Goal: Task Accomplishment & Management: Complete application form

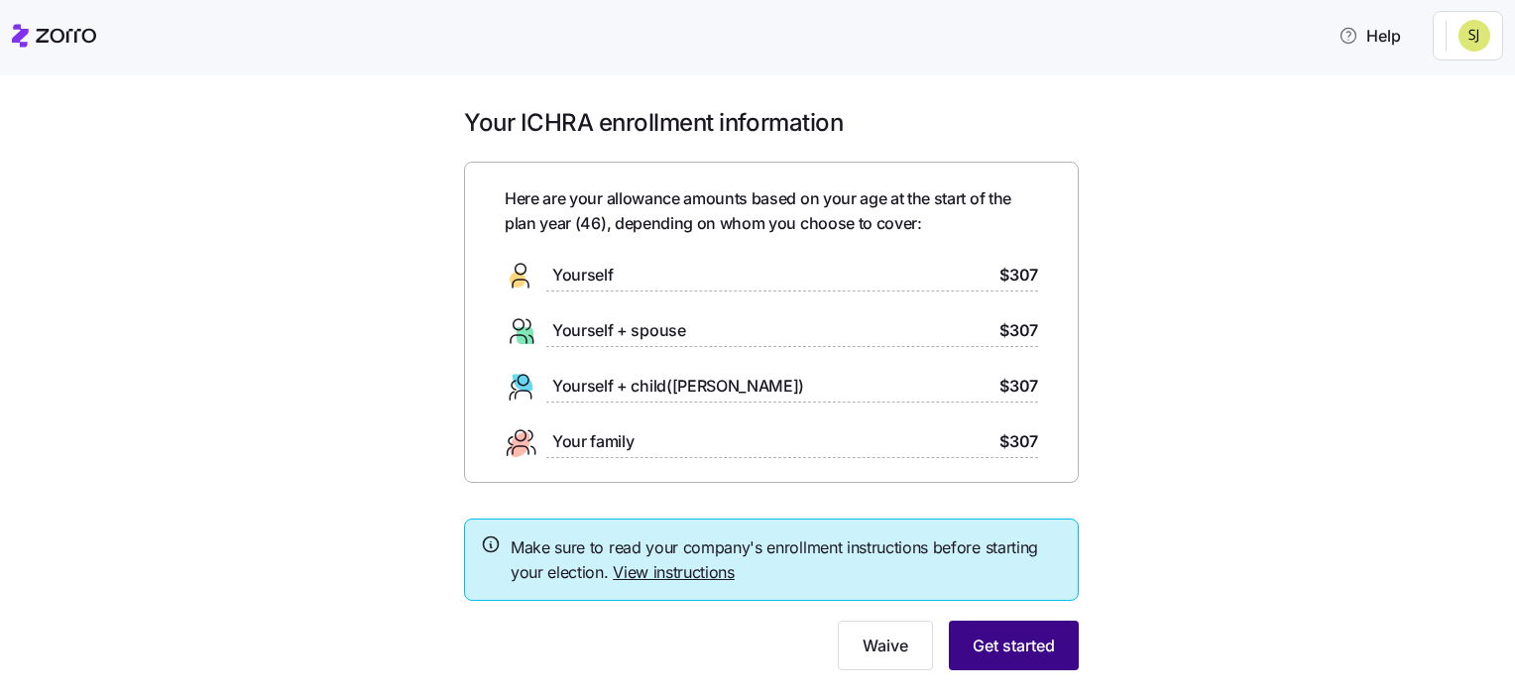
click at [1010, 639] on span "Get started" at bounding box center [1014, 646] width 82 height 24
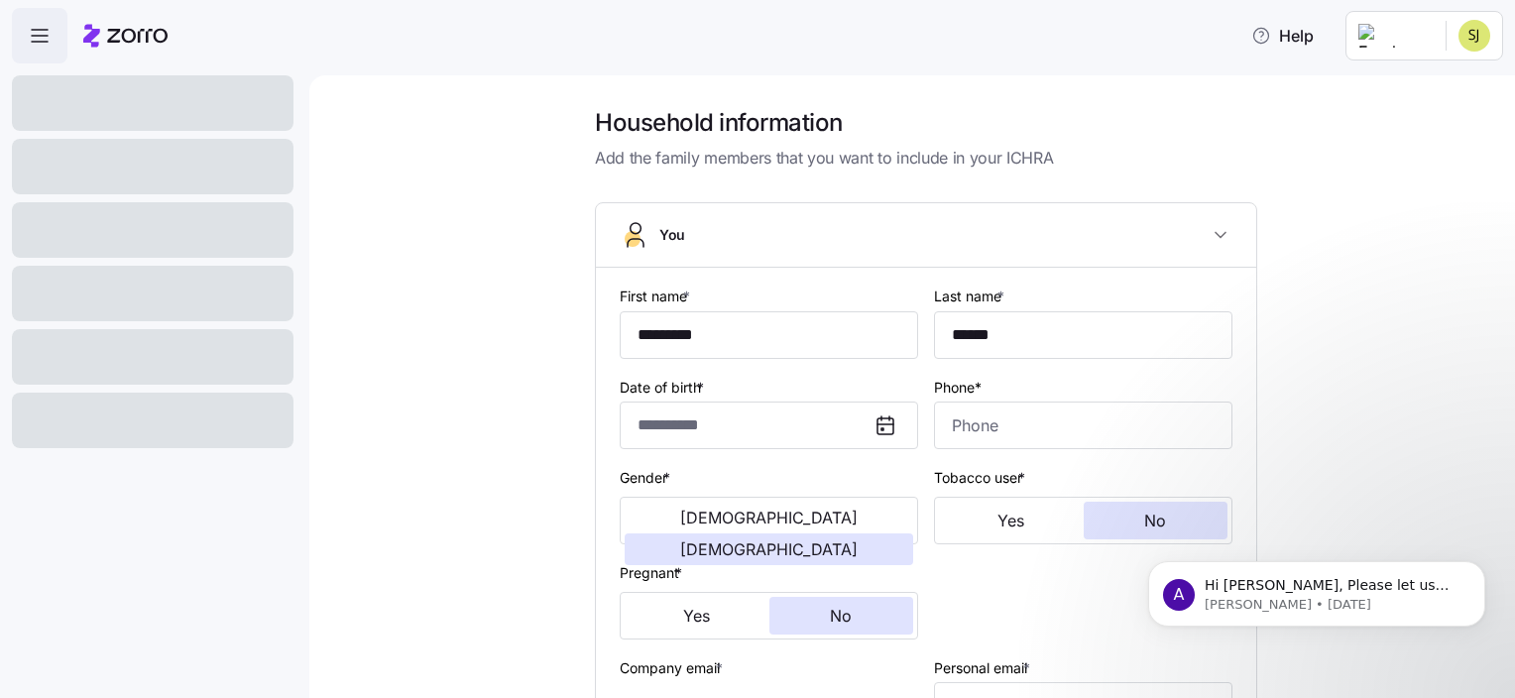
type input "**********"
type input "[PHONE_NUMBER]"
type input "[DEMOGRAPHIC_DATA] citizen"
type input "Married"
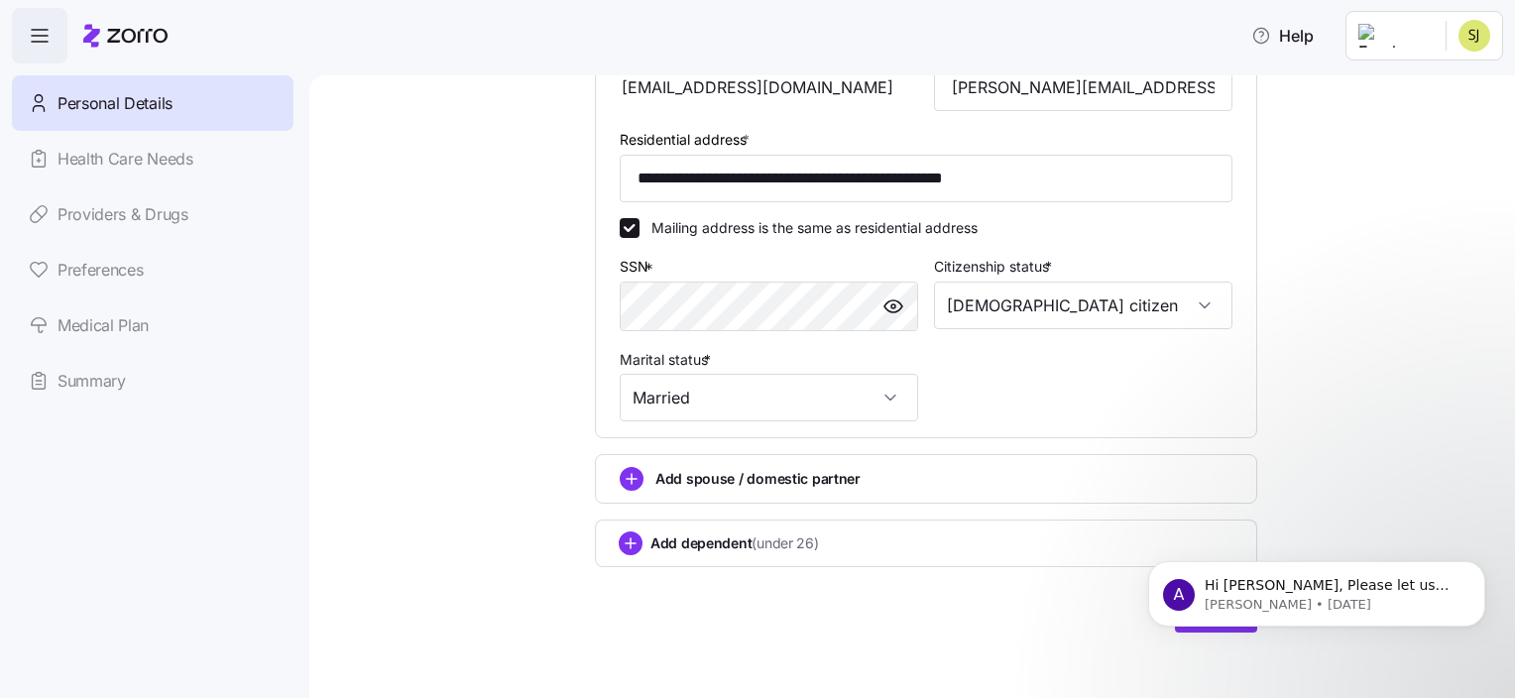
scroll to position [621, 0]
click at [1419, 508] on div "A Hi Stephanie, Please let us know if you need assistance, you can use this lin…" at bounding box center [1317, 503] width 365 height 248
click at [1475, 563] on icon "Dismiss notification" at bounding box center [1480, 566] width 11 height 11
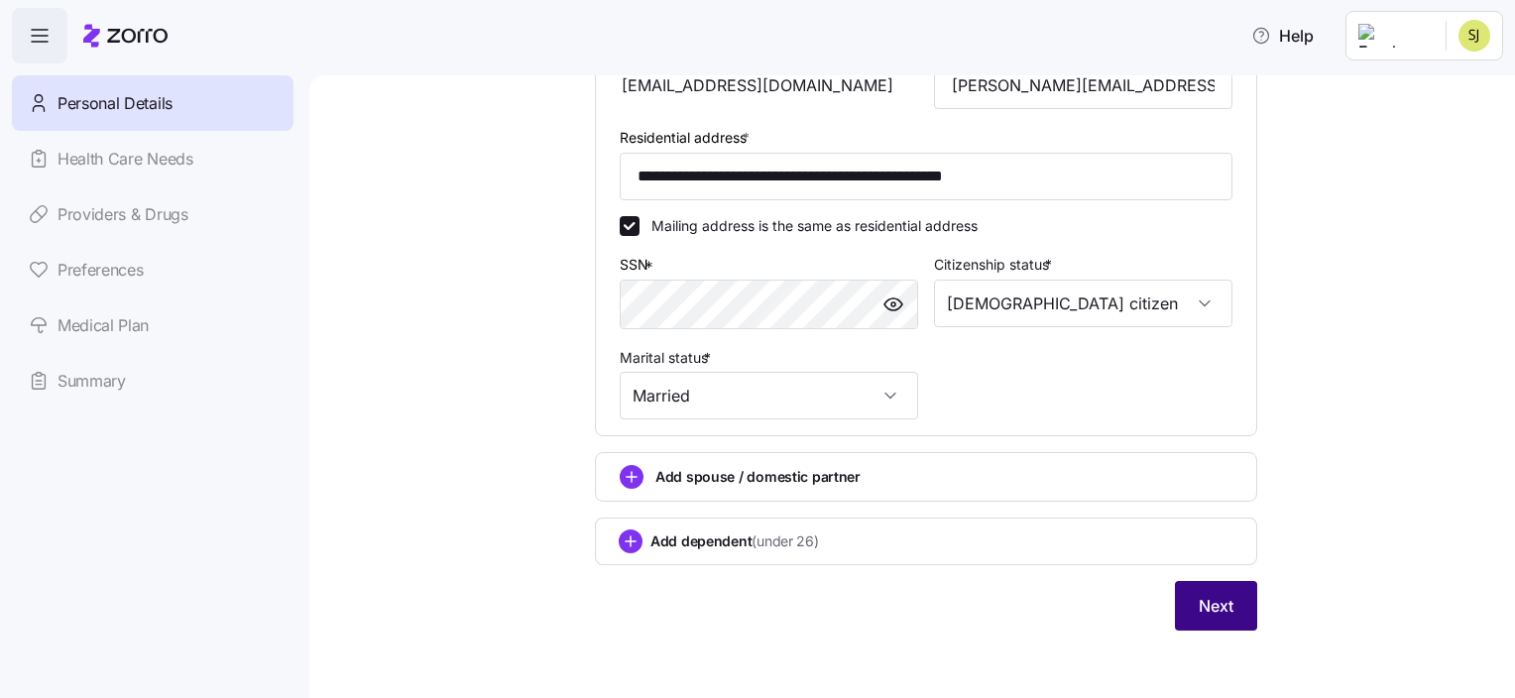
click at [1211, 601] on span "Next" at bounding box center [1216, 606] width 35 height 24
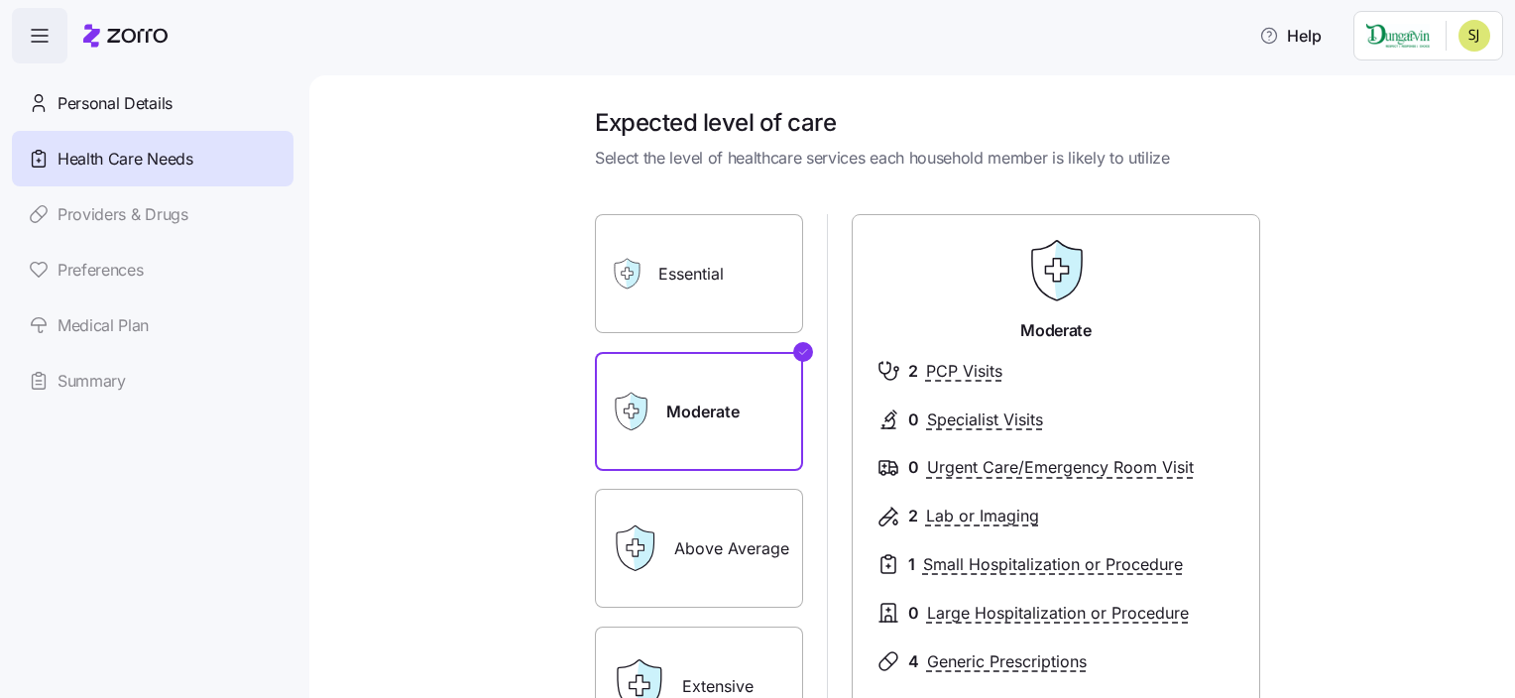
click at [668, 264] on label "Essential" at bounding box center [699, 273] width 208 height 119
click at [0, 0] on input "Essential" at bounding box center [0, 0] width 0 height 0
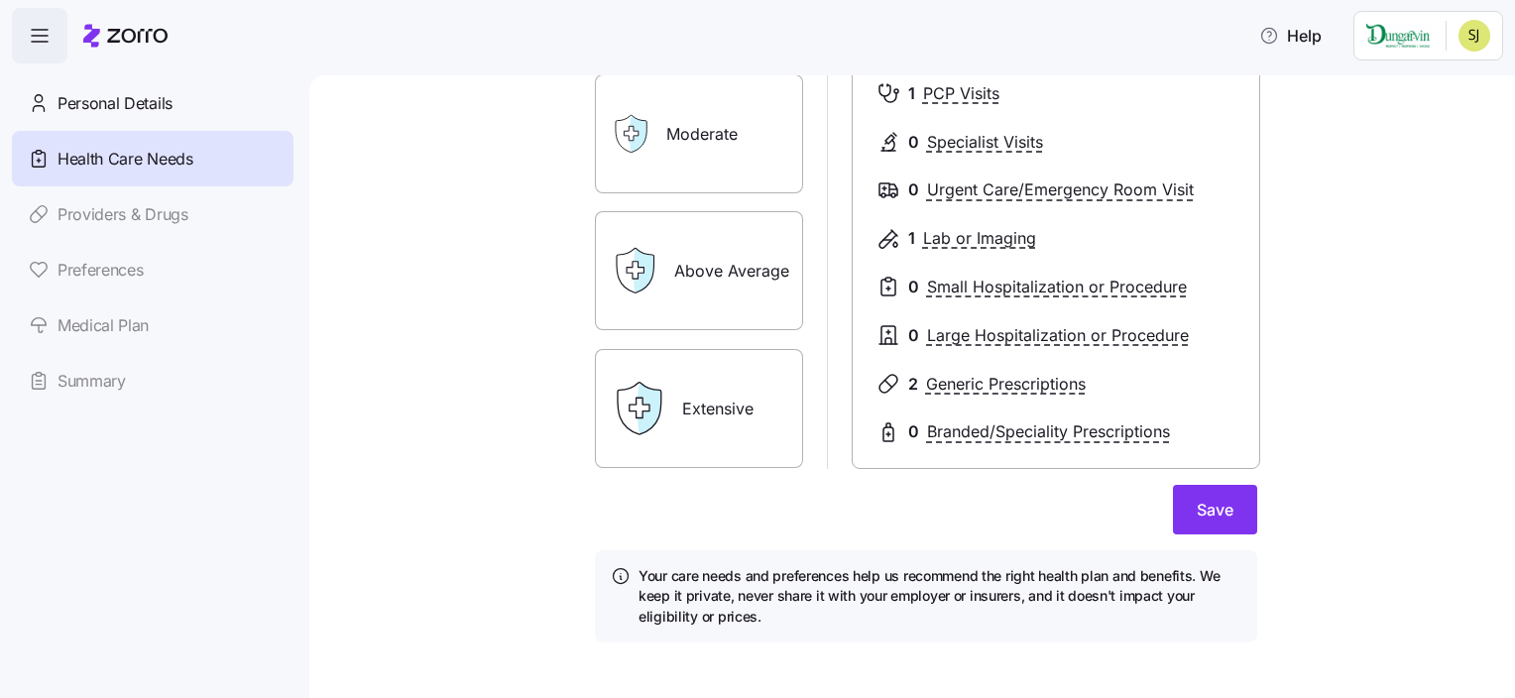
scroll to position [294, 0]
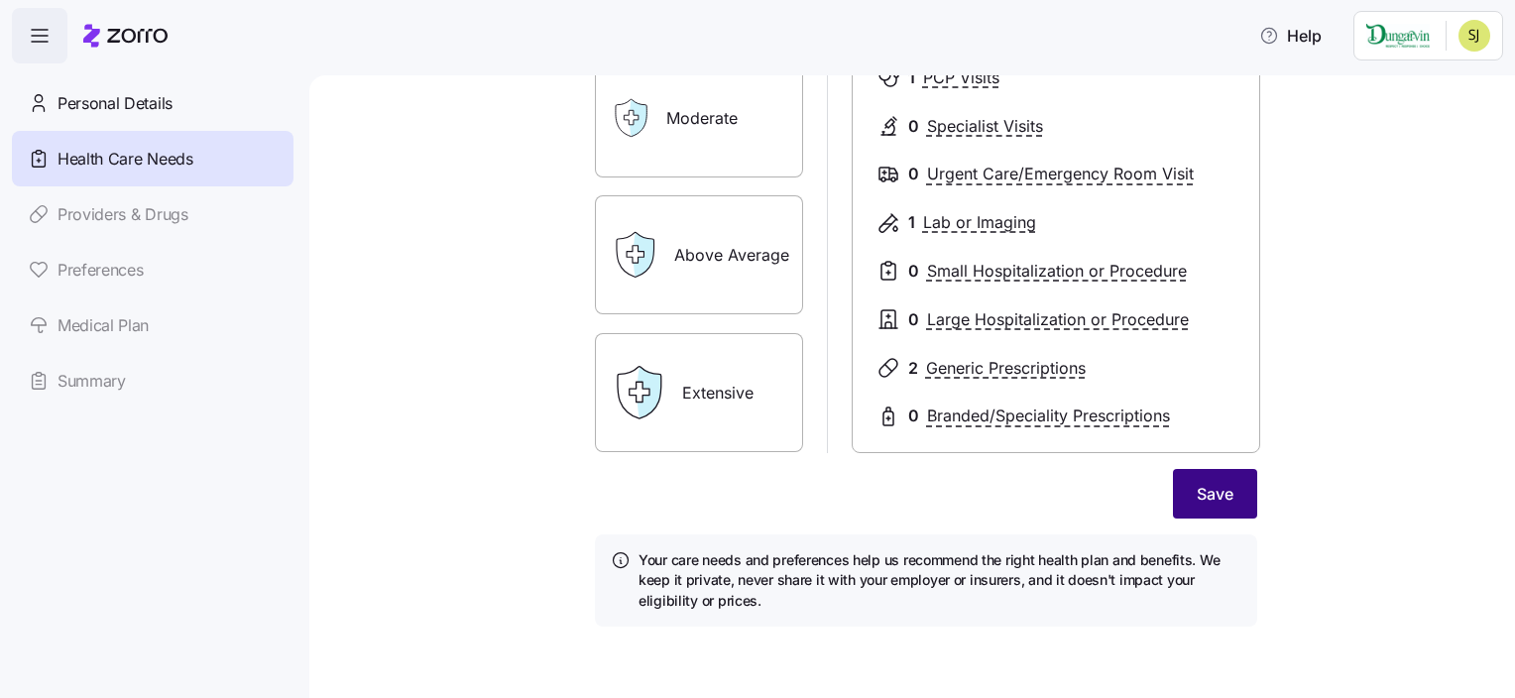
click at [1199, 511] on button "Save" at bounding box center [1215, 494] width 84 height 50
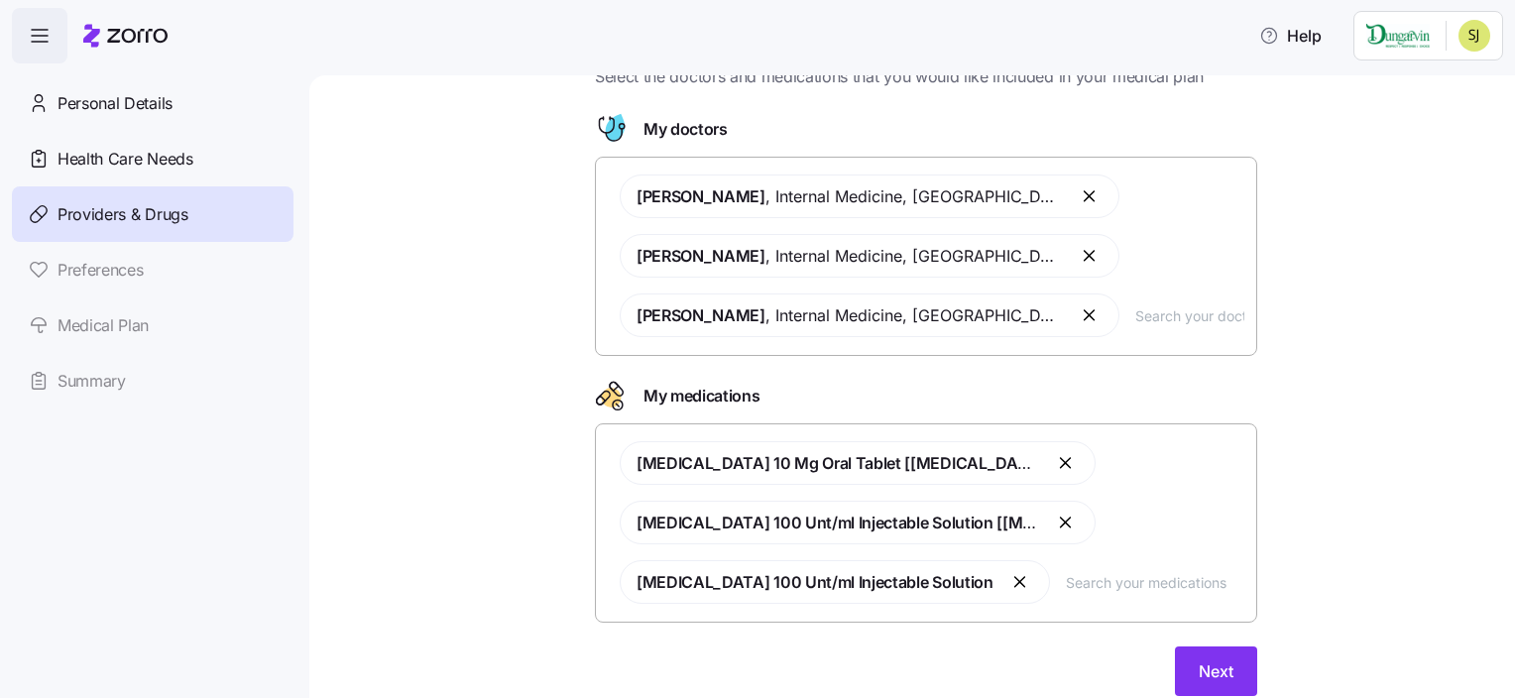
scroll to position [150, 0]
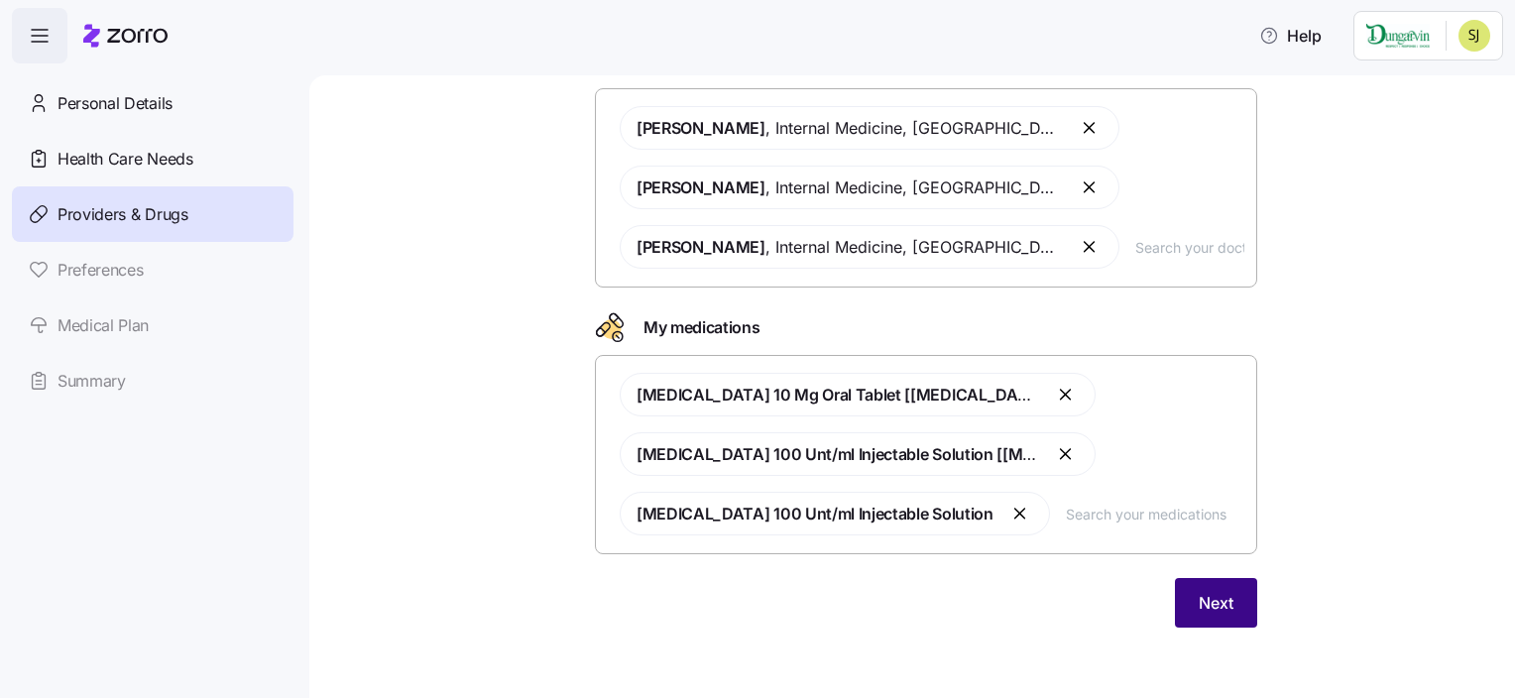
click at [1198, 618] on button "Next" at bounding box center [1216, 603] width 82 height 50
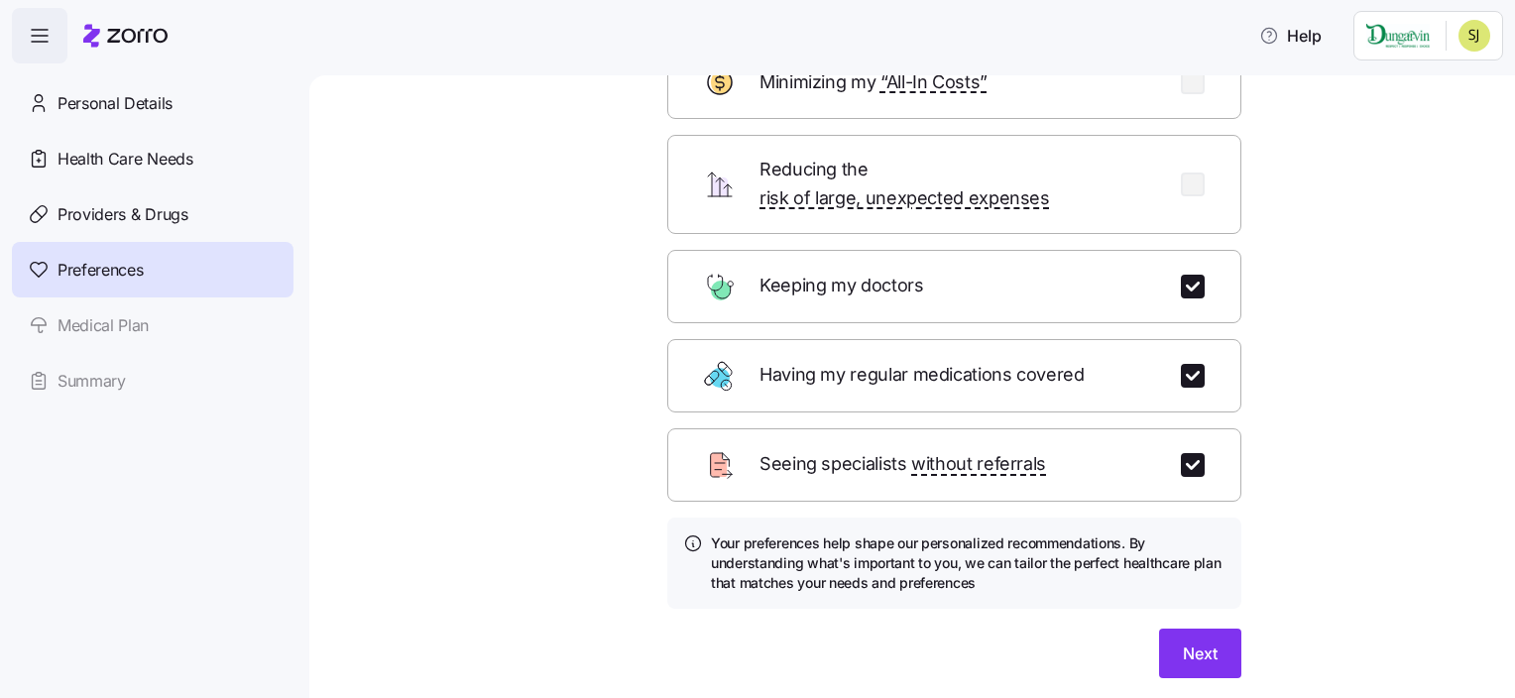
scroll to position [166, 0]
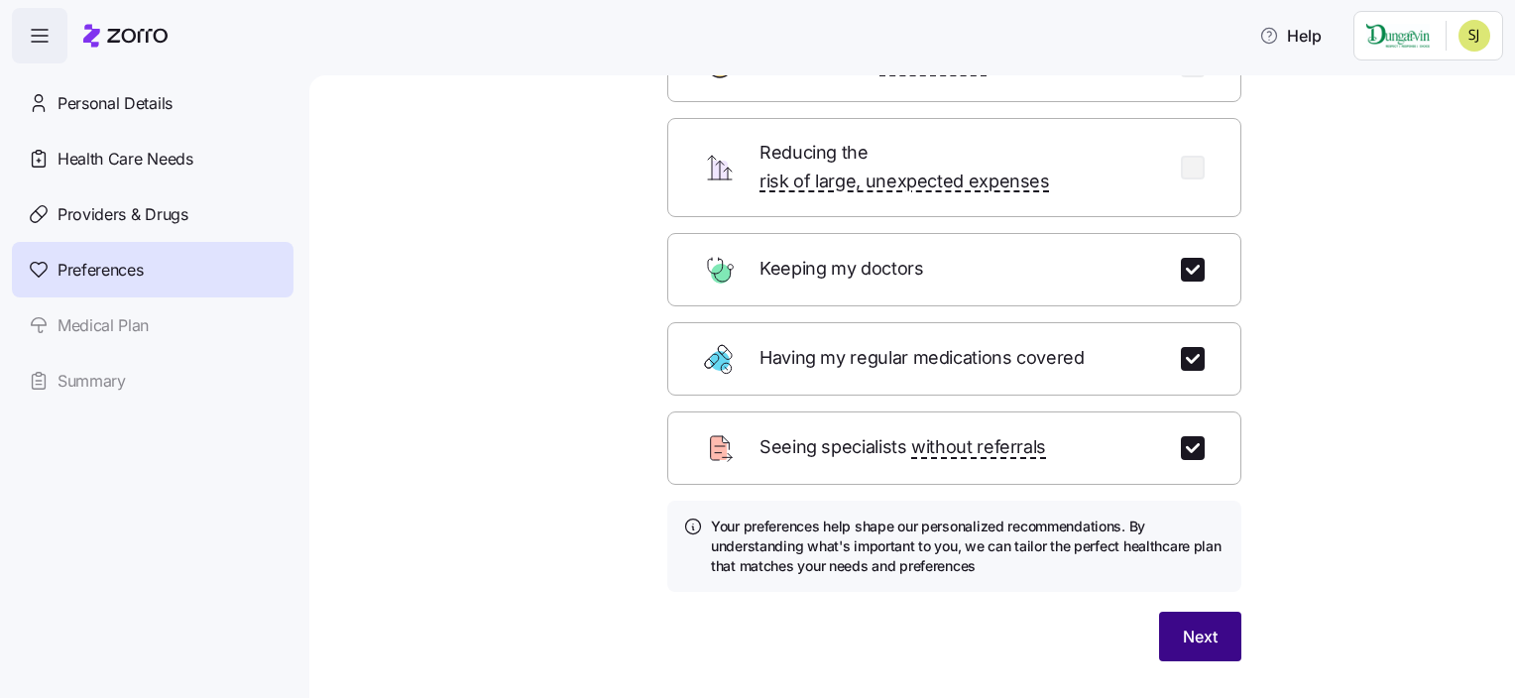
click at [1183, 625] on span "Next" at bounding box center [1200, 637] width 35 height 24
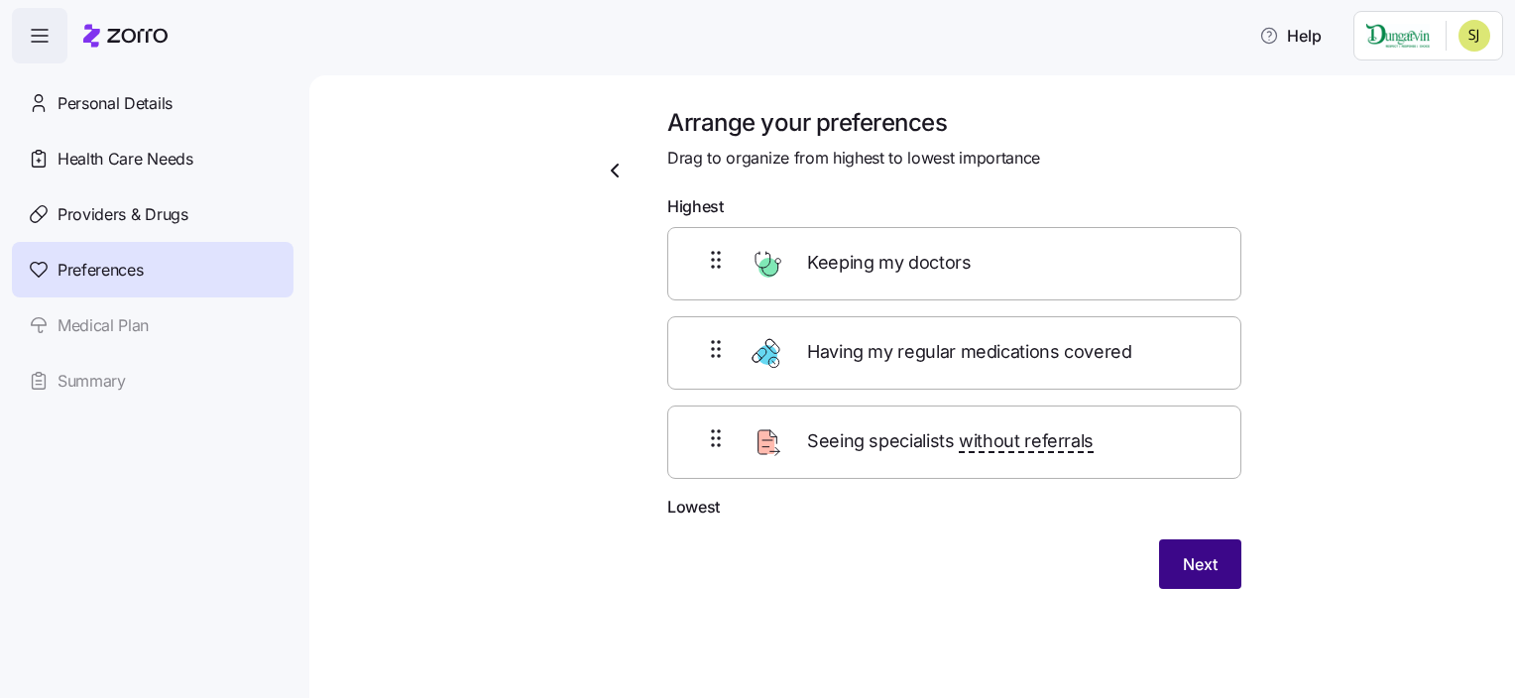
scroll to position [0, 0]
click at [1210, 552] on span "Next" at bounding box center [1200, 564] width 35 height 24
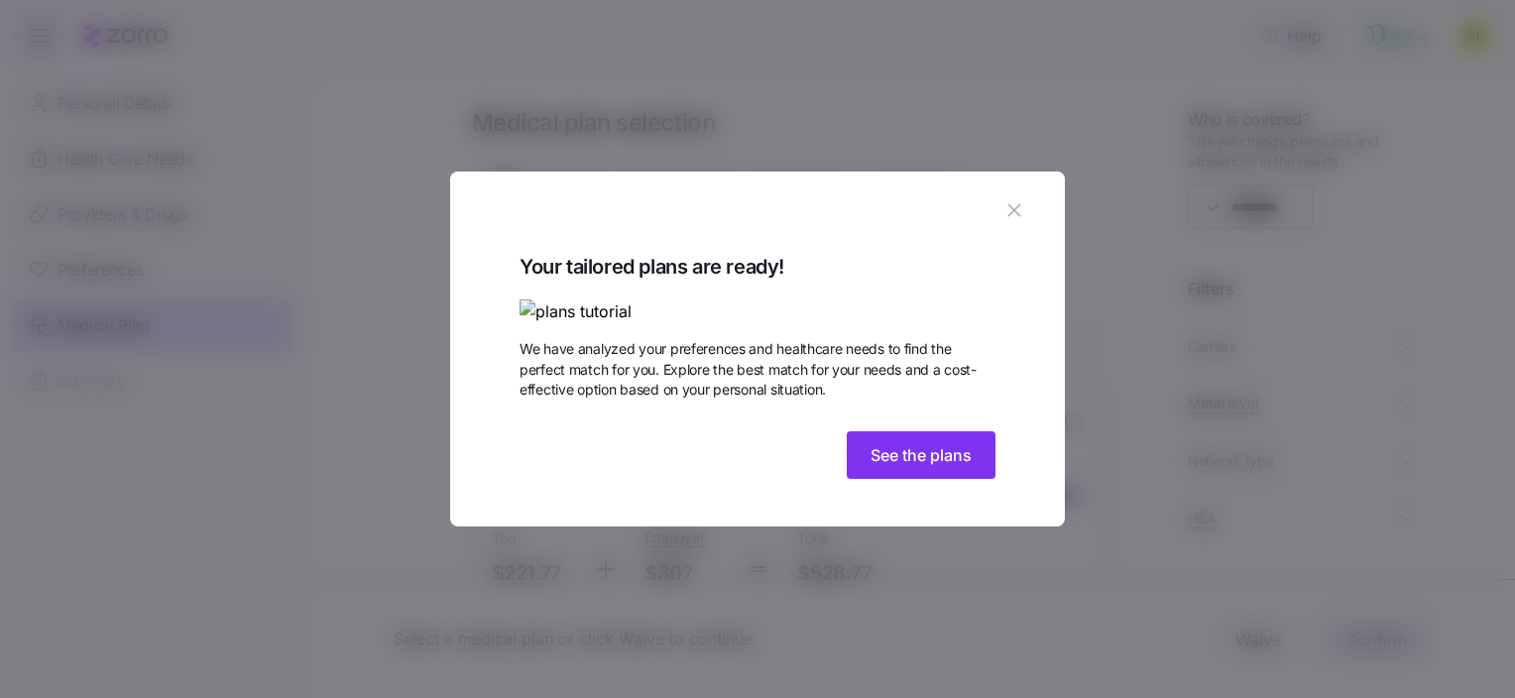
click at [1012, 204] on icon "button" at bounding box center [1014, 210] width 13 height 13
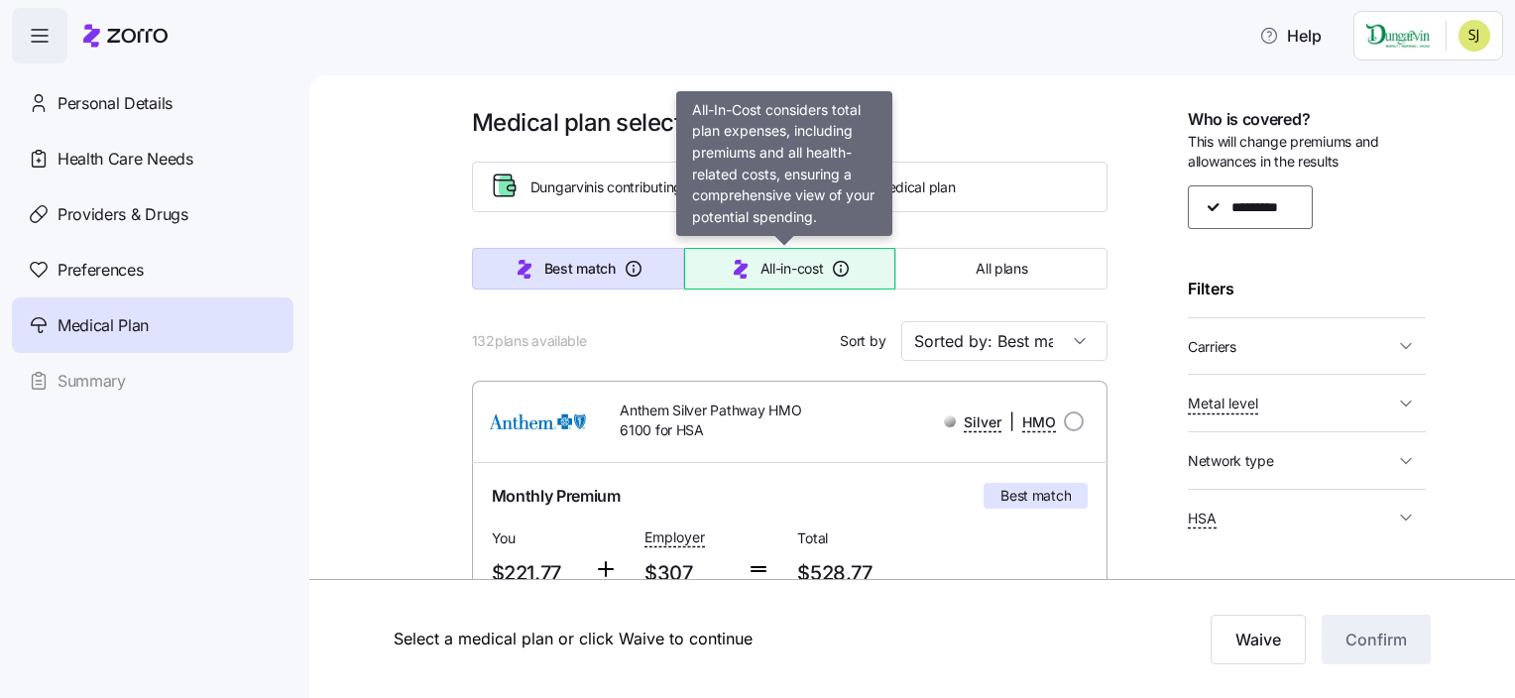
click at [716, 280] on button "All-in-cost" at bounding box center [790, 269] width 212 height 42
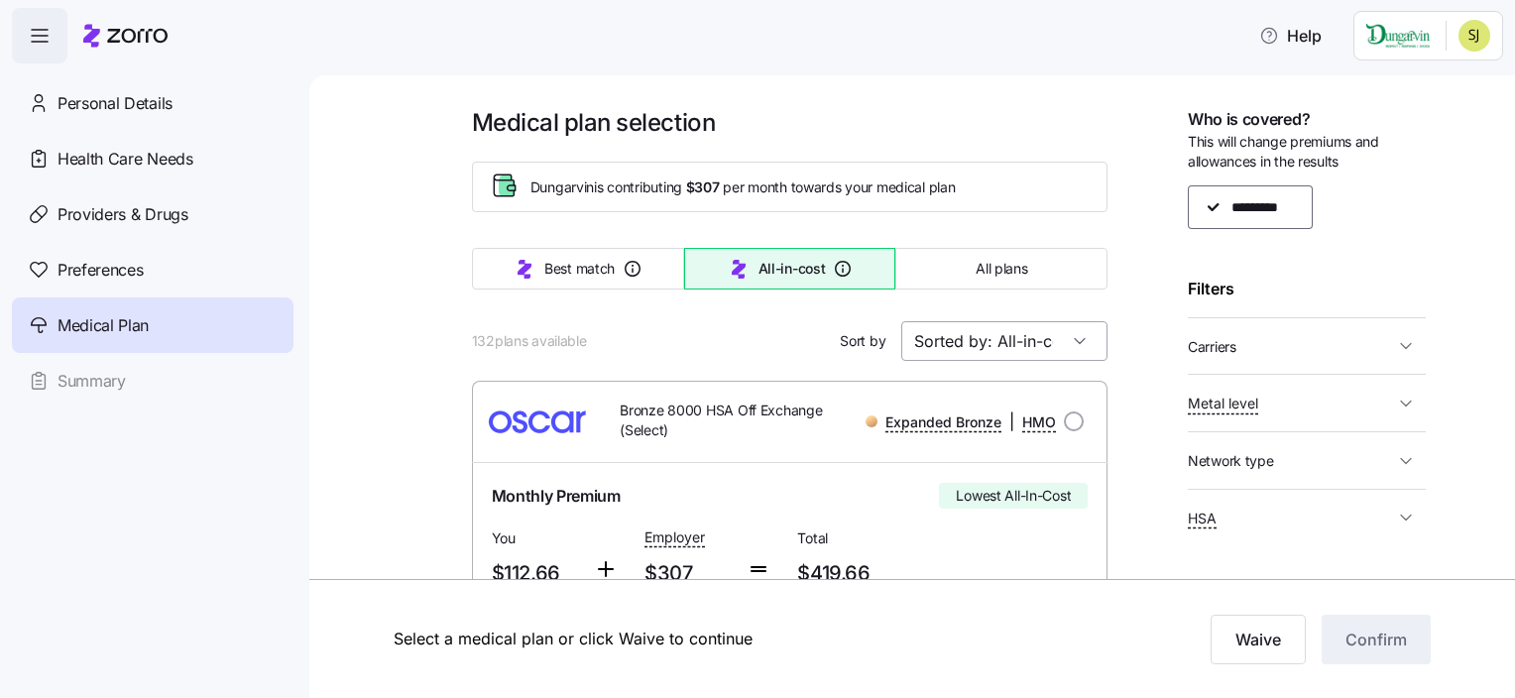
click at [941, 336] on input "Sorted by: All-in-cost" at bounding box center [1005, 341] width 206 height 40
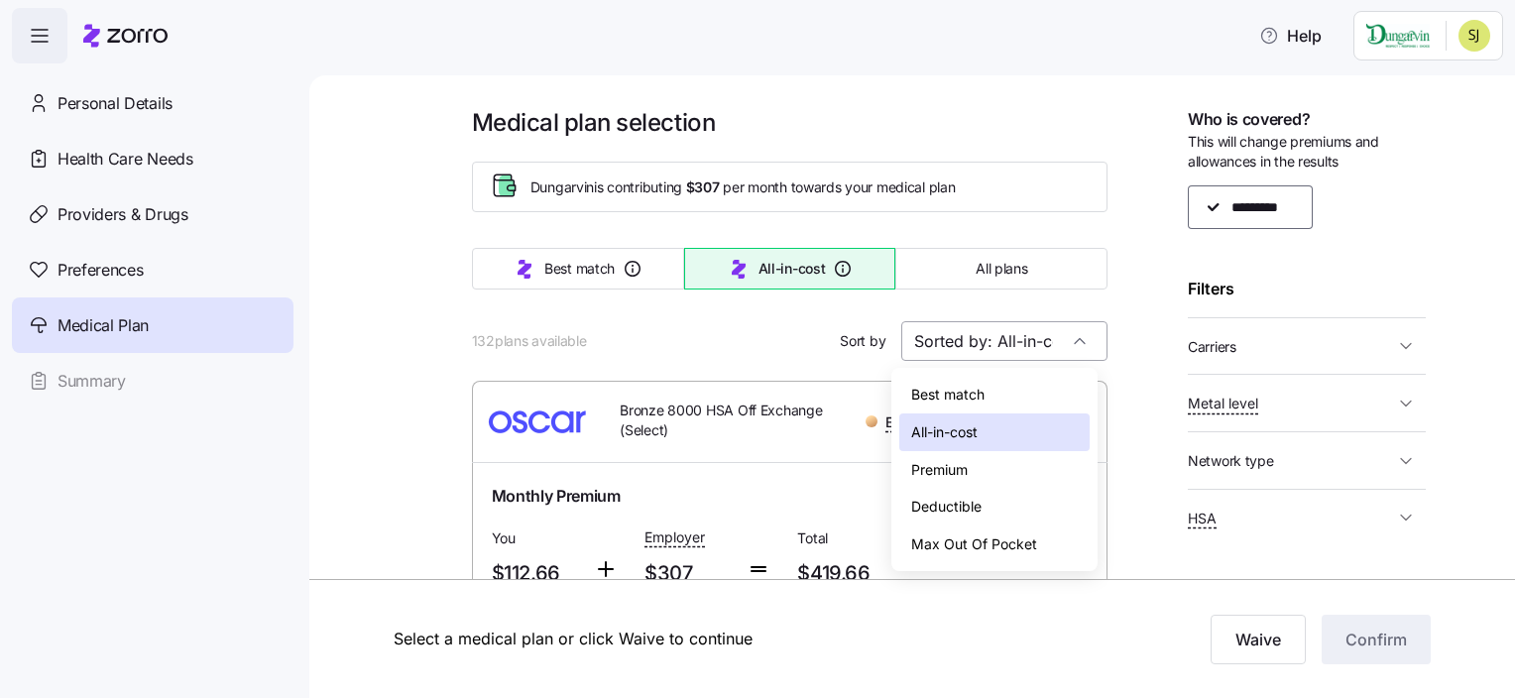
click at [941, 336] on input "Sorted by: All-in-cost" at bounding box center [1005, 341] width 206 height 40
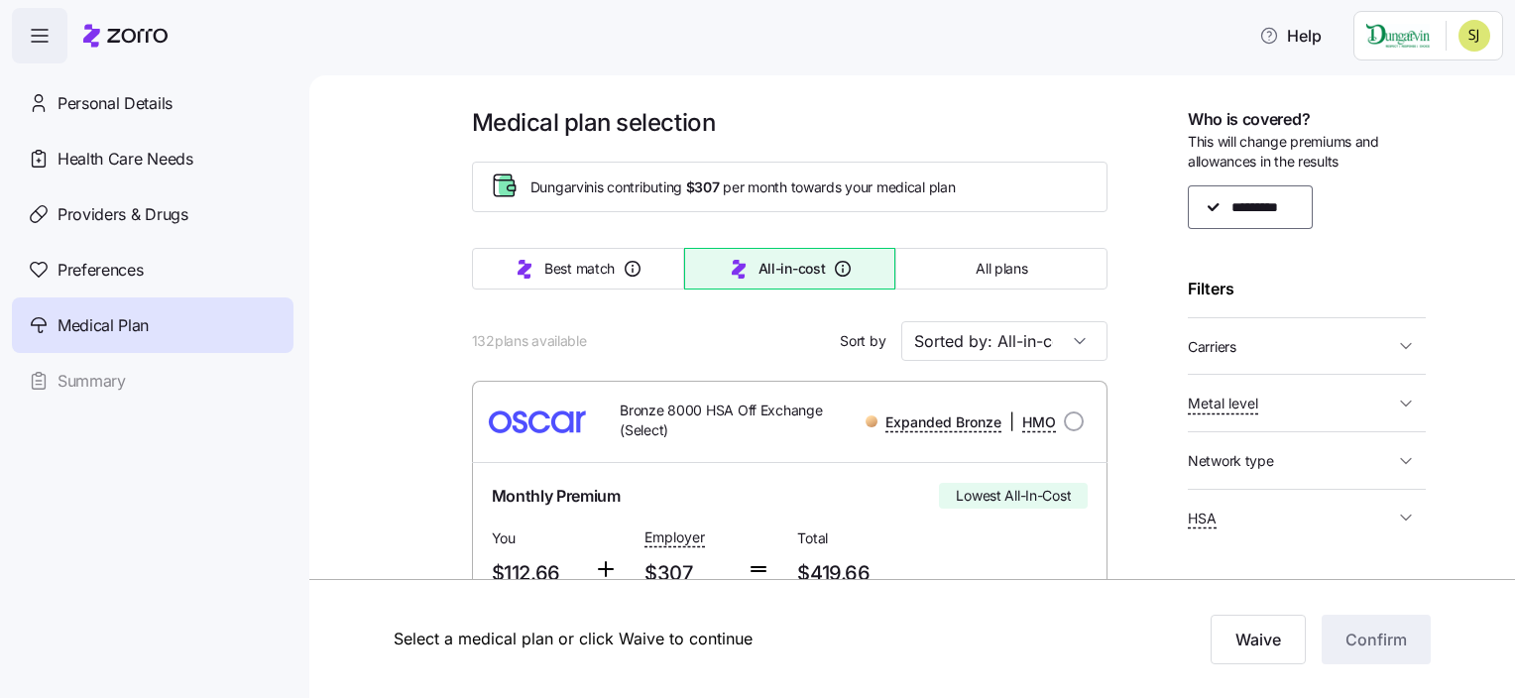
scroll to position [173, 0]
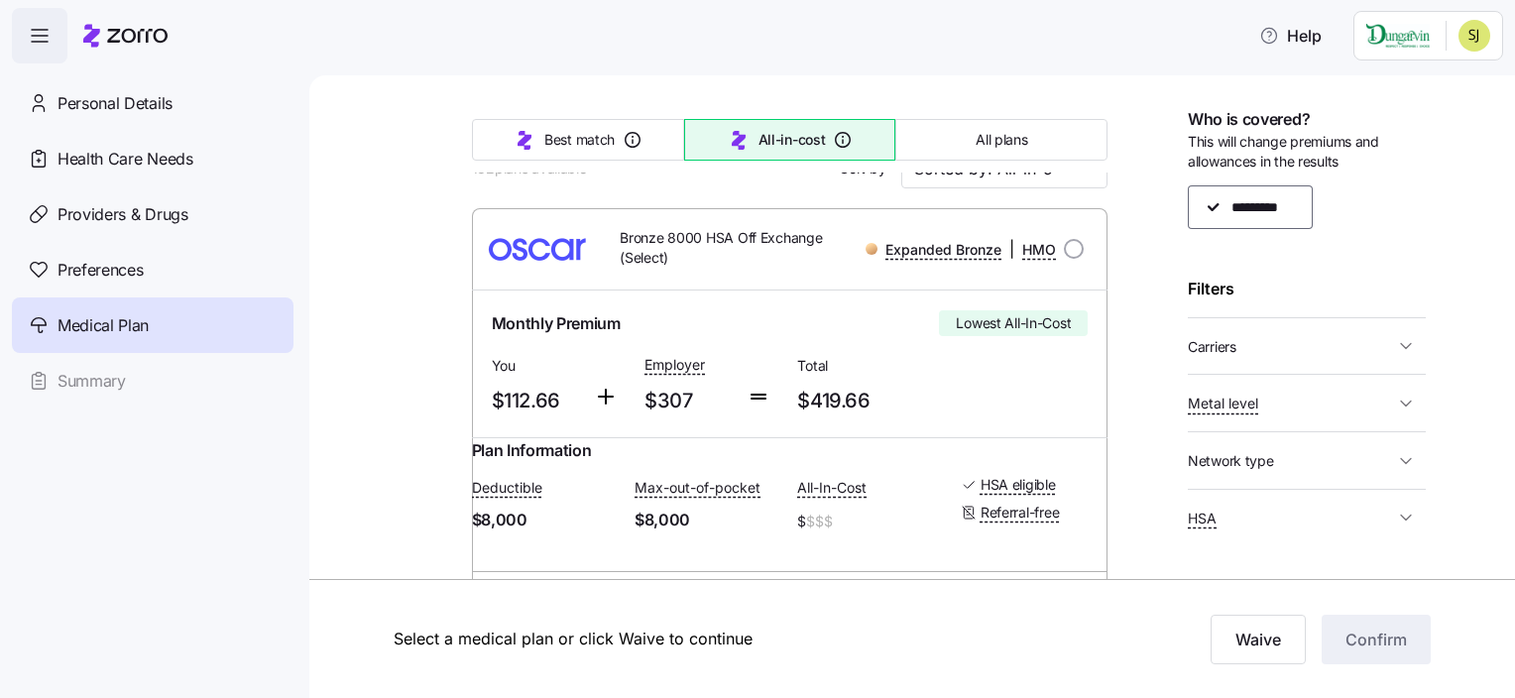
click at [1306, 230] on div "Who is covered? This will change premiums and allowances in the results *******…" at bounding box center [1307, 325] width 238 height 436
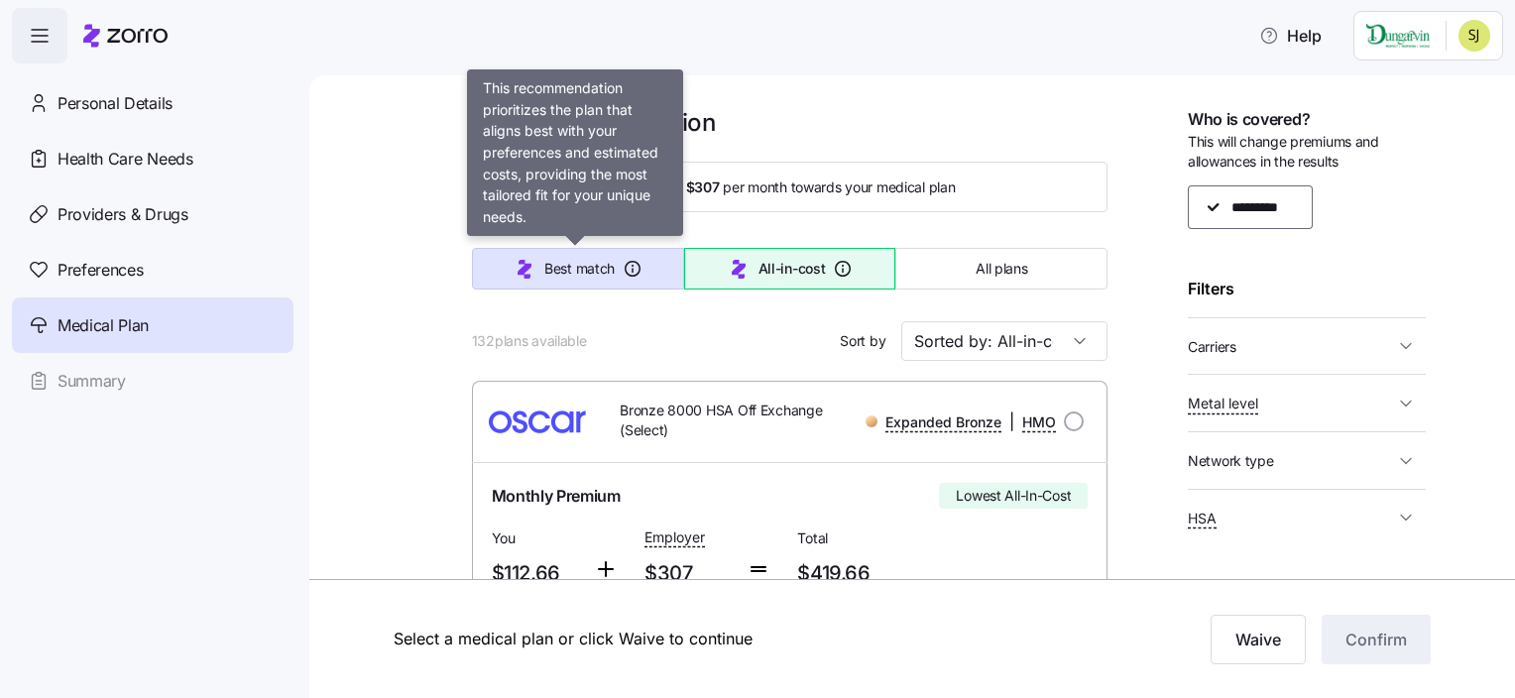
click at [571, 270] on span "Best match" at bounding box center [579, 269] width 70 height 20
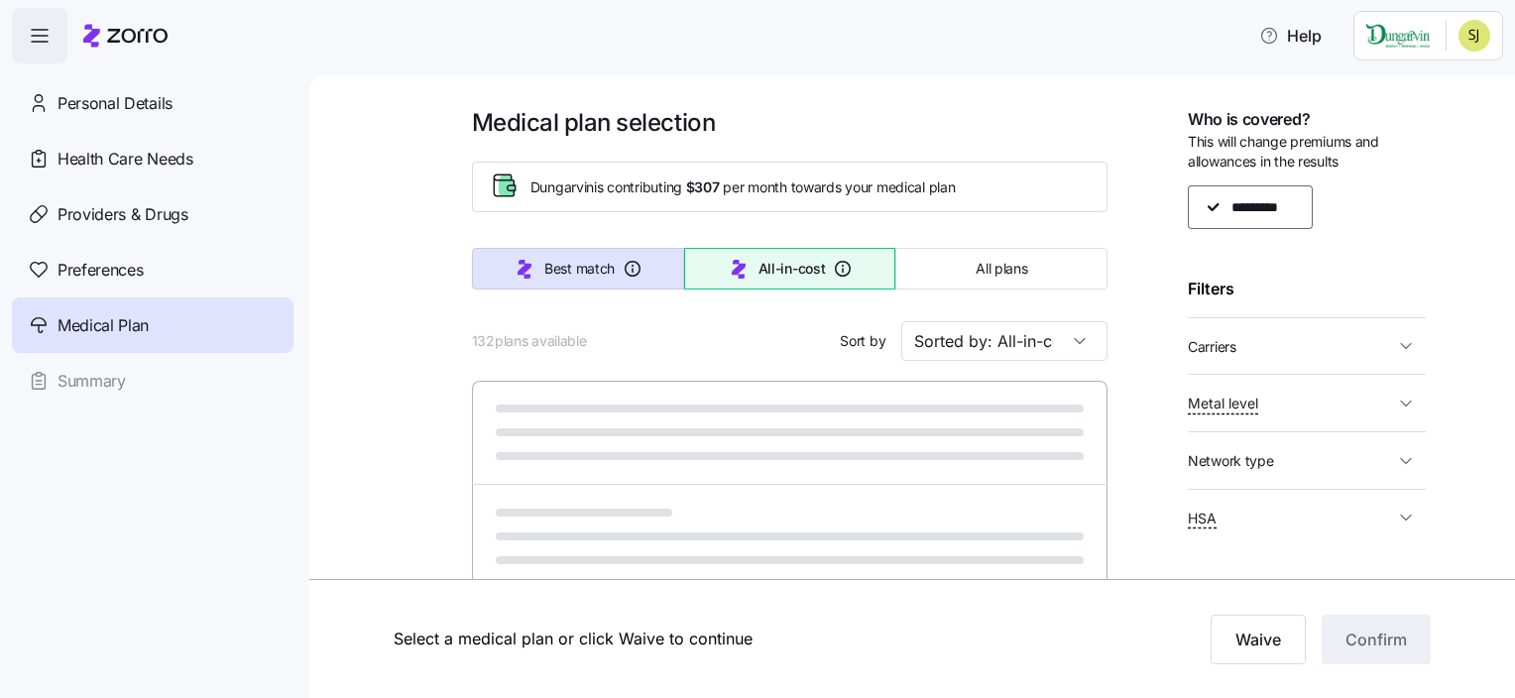
type input "Sorted by: Best match"
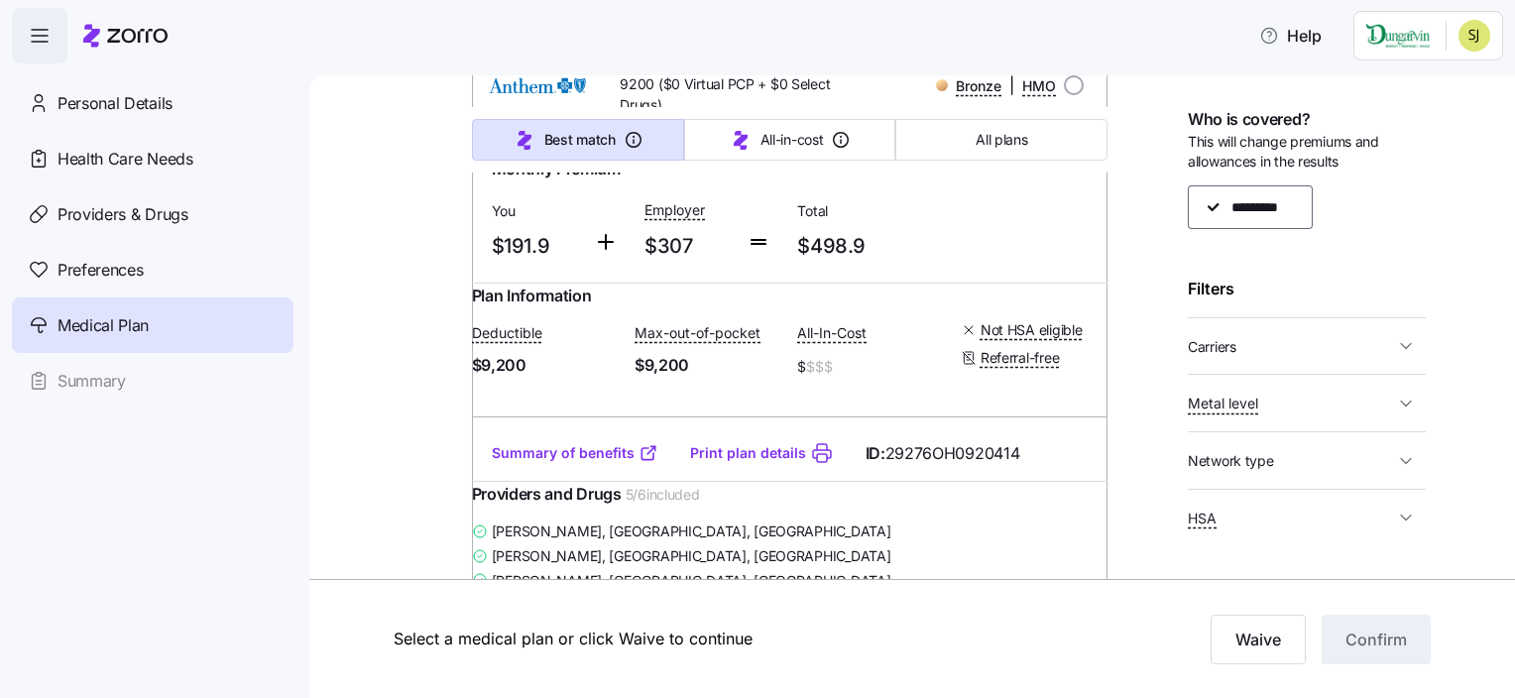
scroll to position [1055, 0]
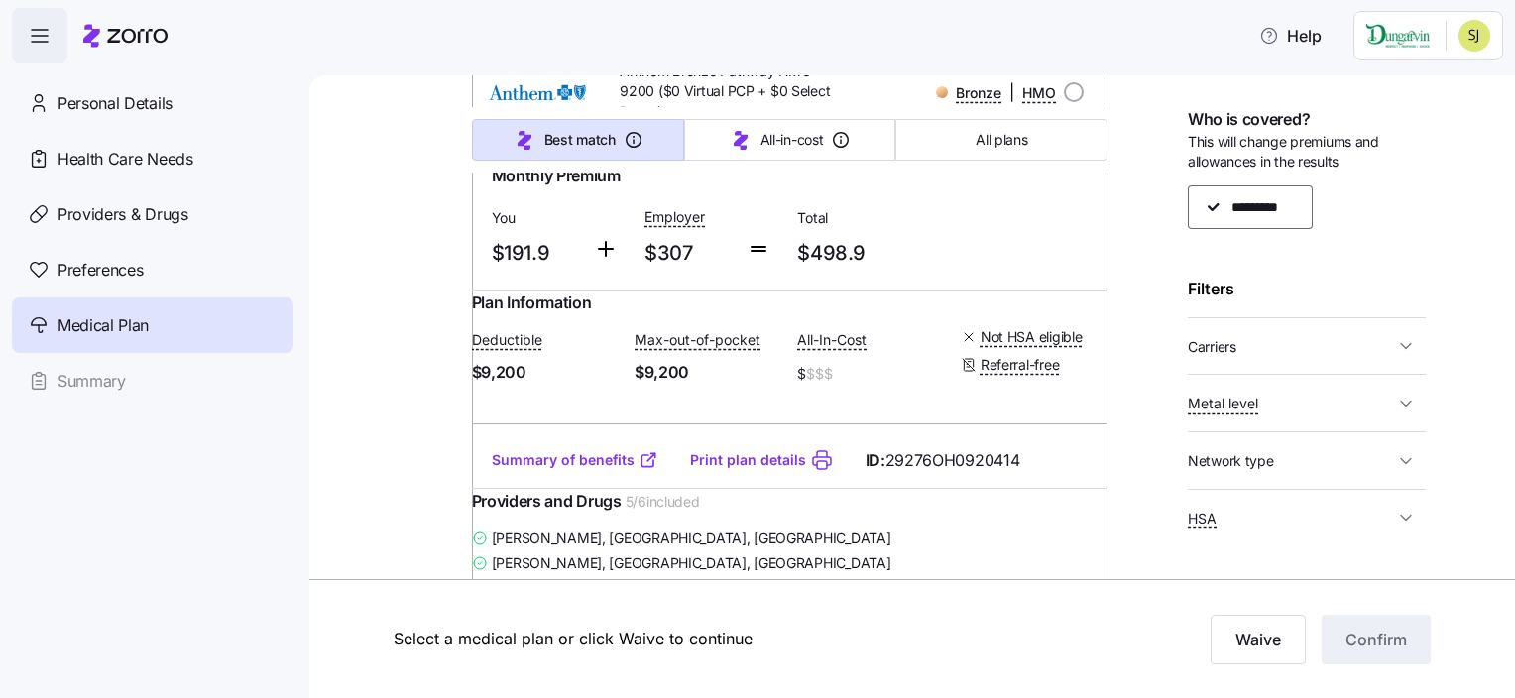
click at [550, 470] on link "Summary of benefits" at bounding box center [575, 460] width 167 height 20
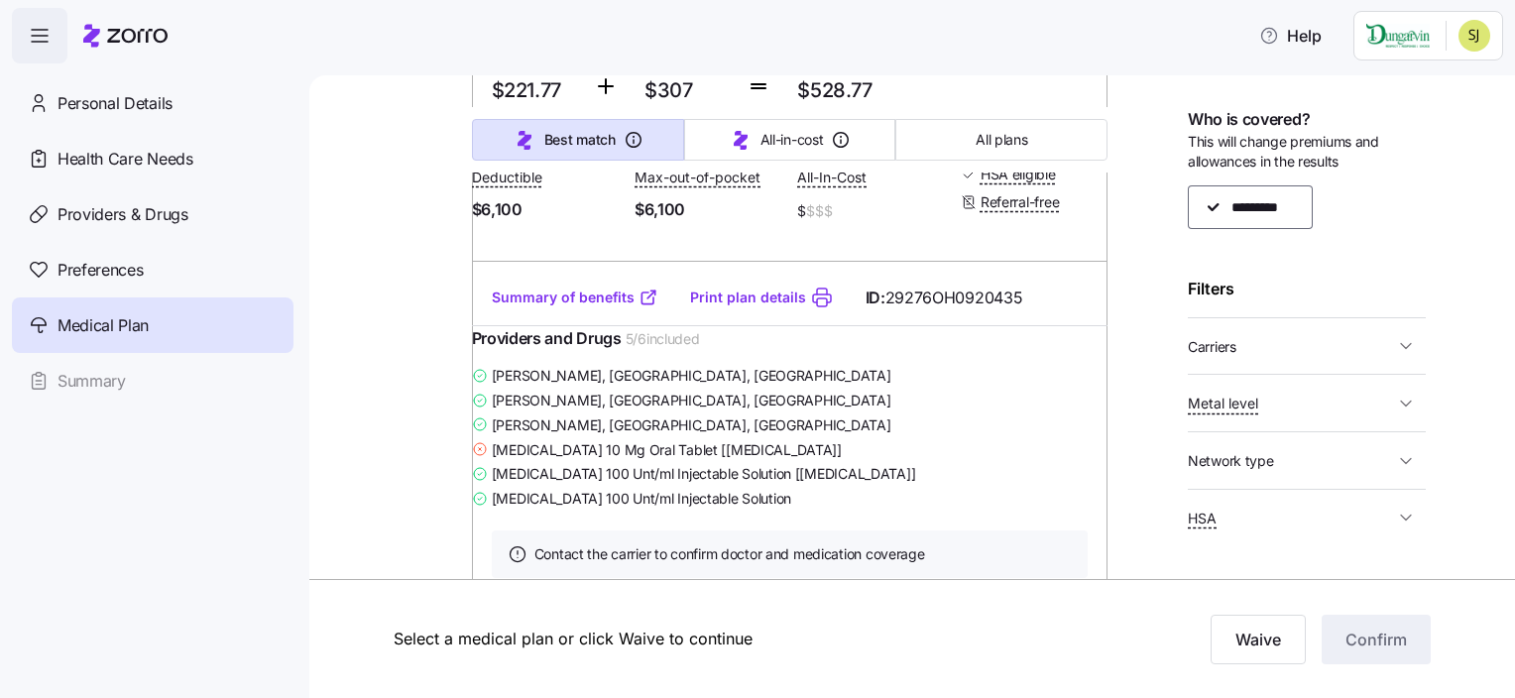
scroll to position [489, 0]
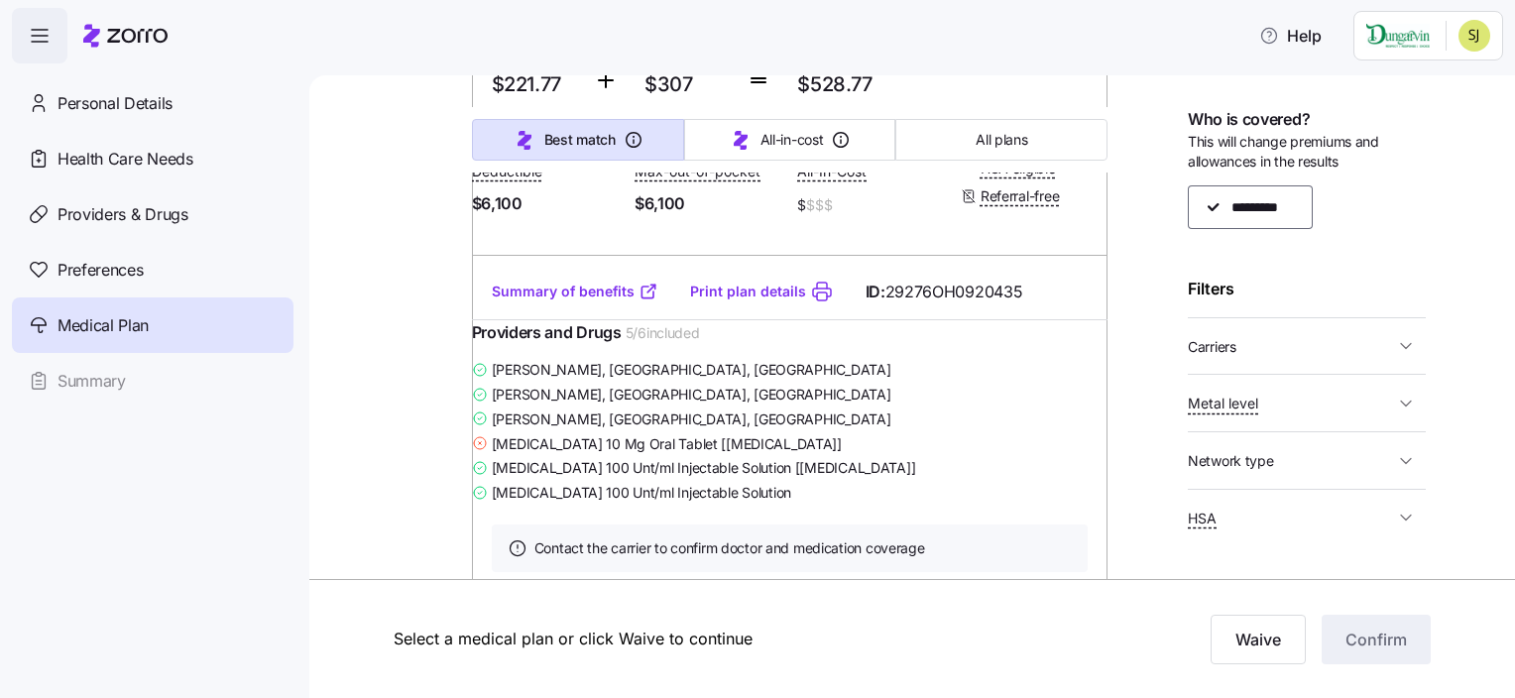
click at [595, 301] on link "Summary of benefits" at bounding box center [575, 292] width 167 height 20
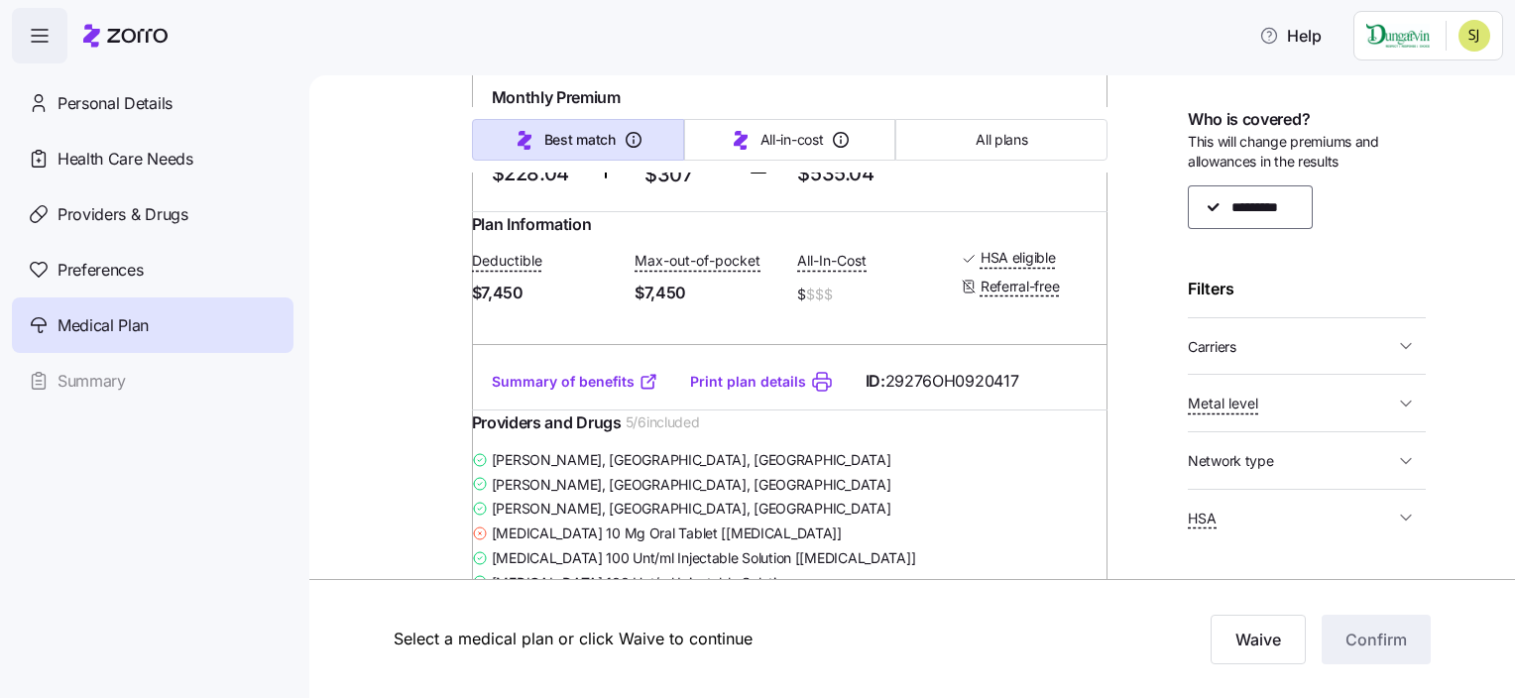
scroll to position [1867, 0]
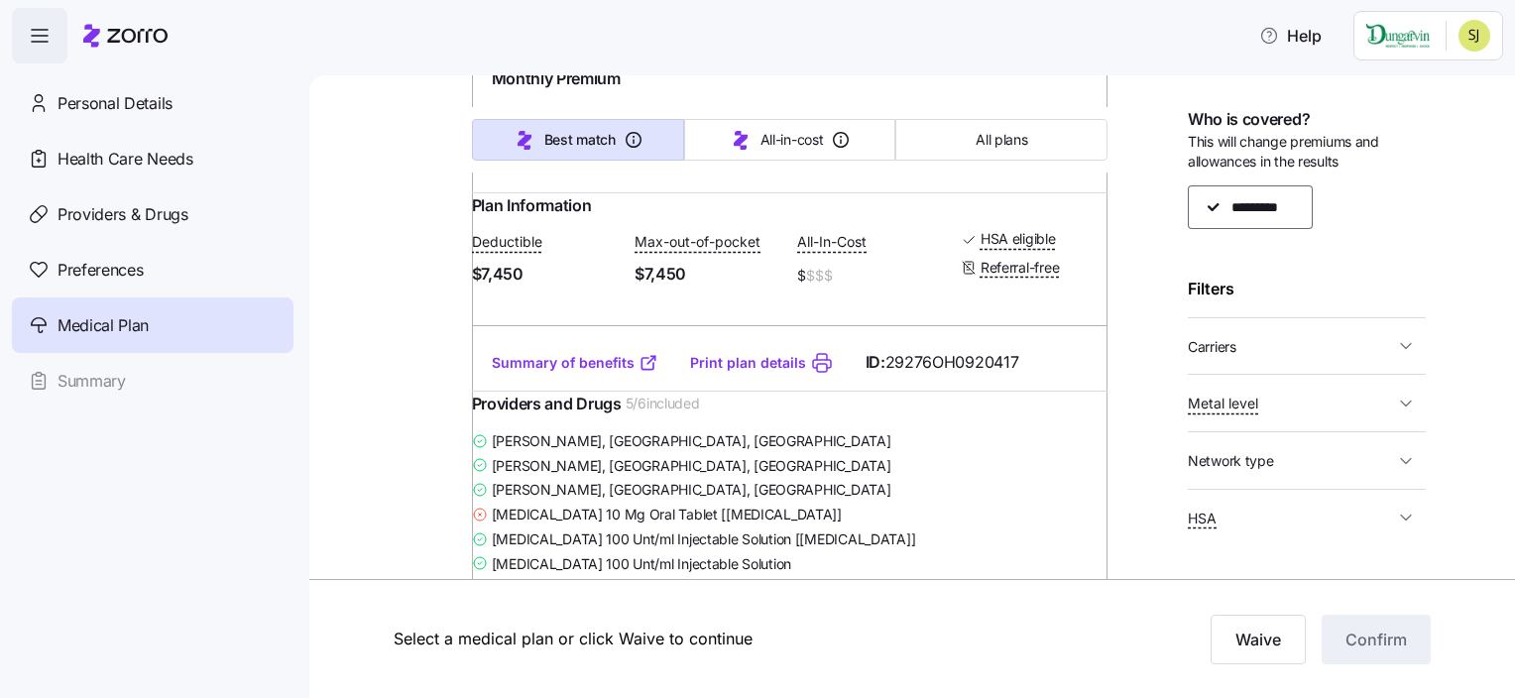
click at [551, 373] on link "Summary of benefits" at bounding box center [575, 363] width 167 height 20
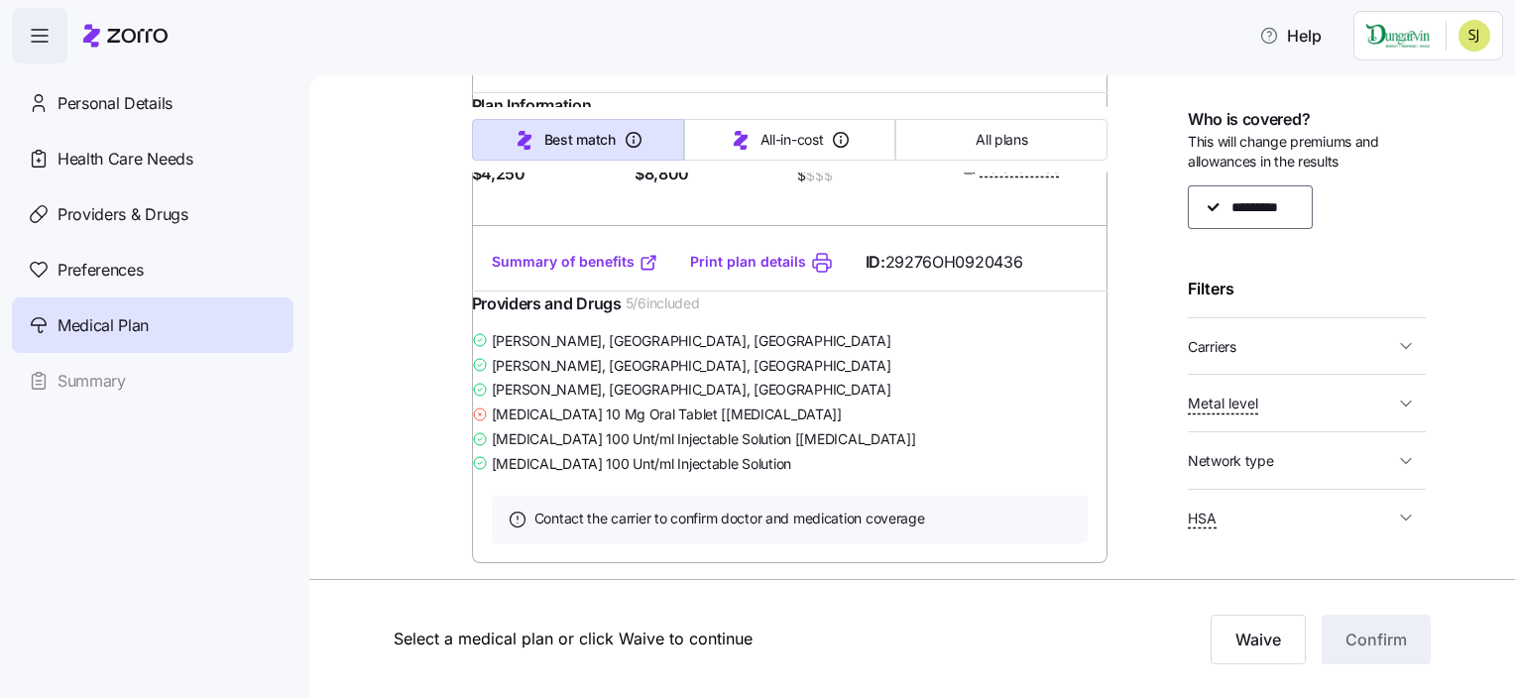
scroll to position [2726, 0]
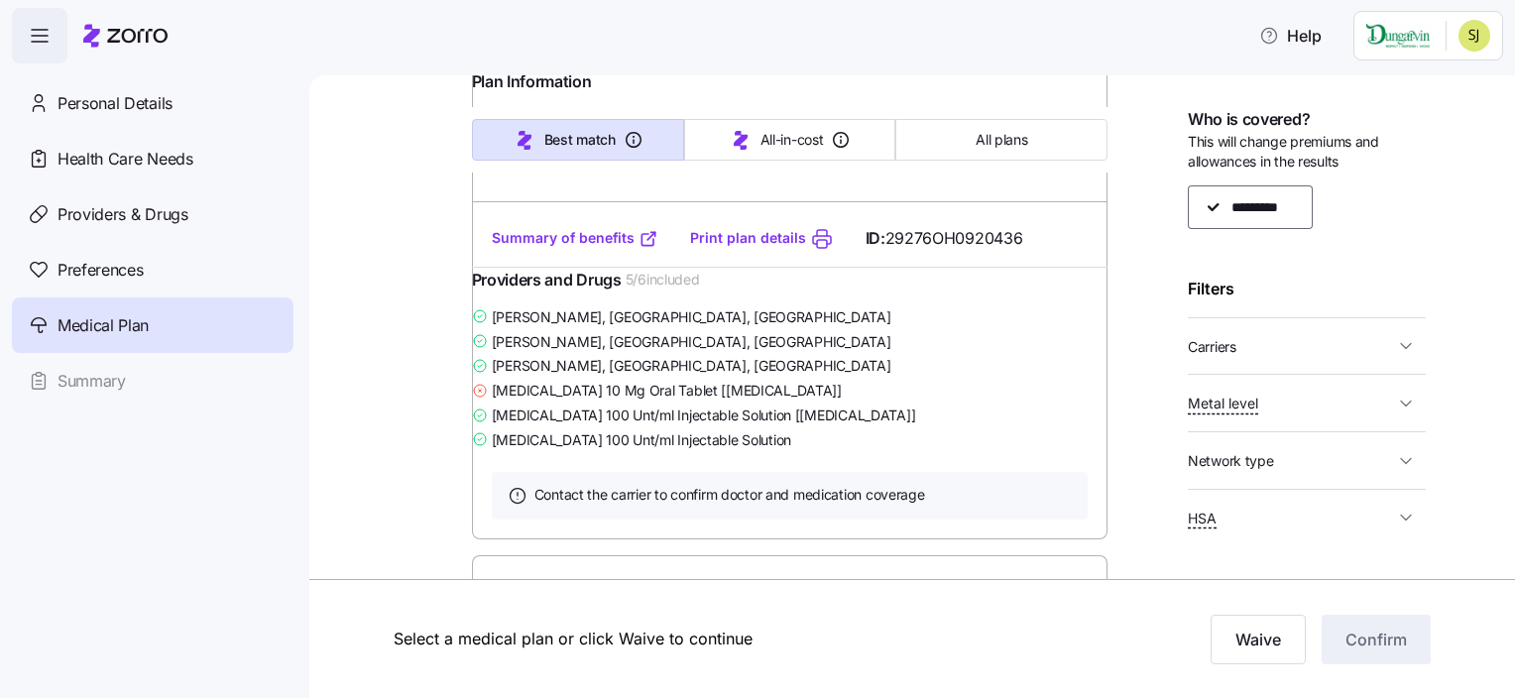
click at [552, 248] on link "Summary of benefits" at bounding box center [575, 238] width 167 height 20
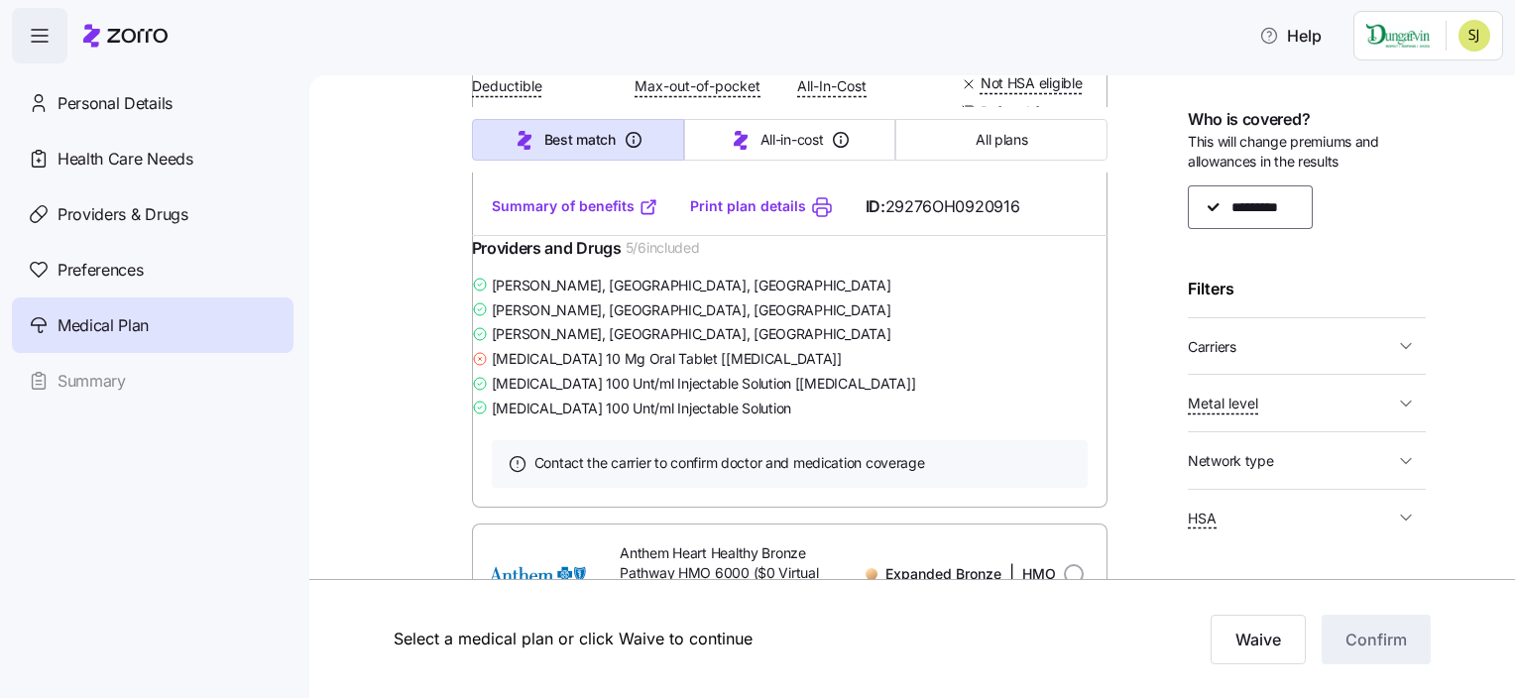
scroll to position [3471, 0]
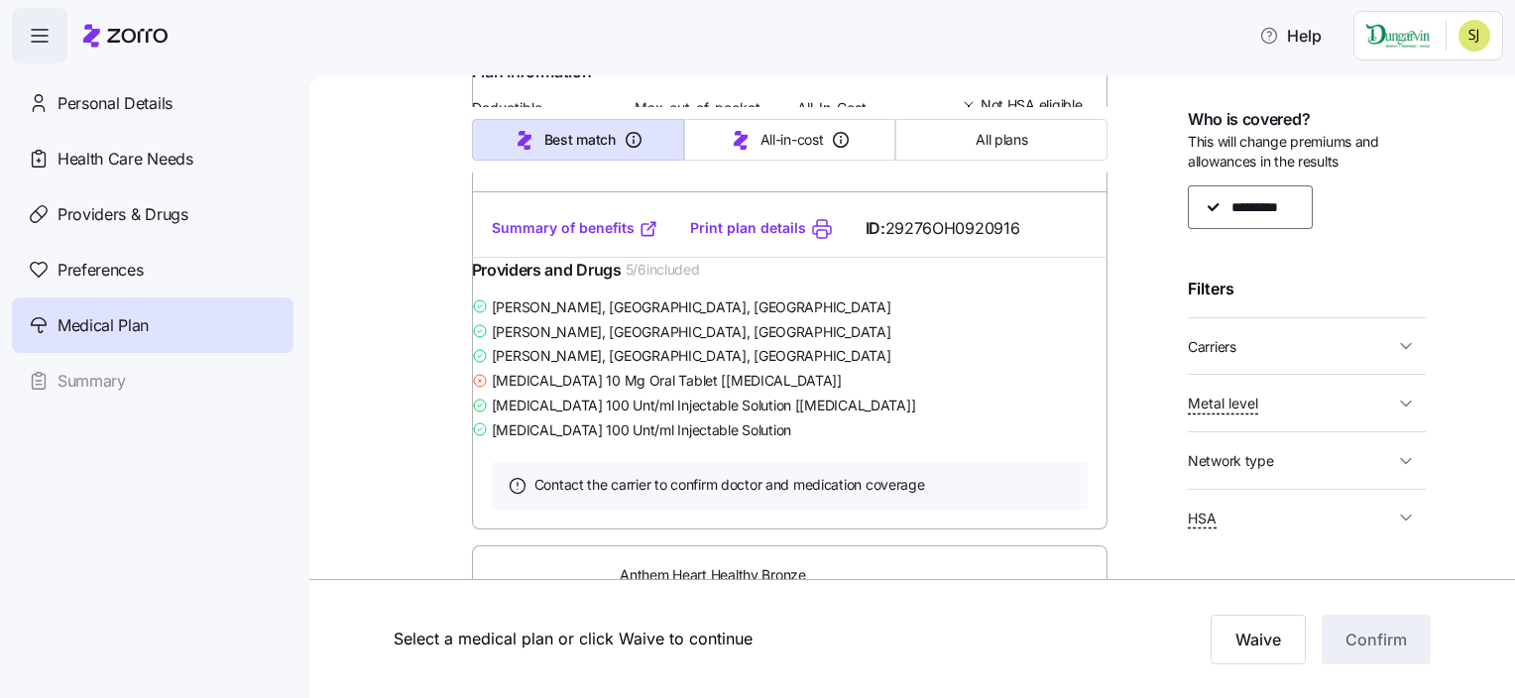
click at [569, 238] on link "Summary of benefits" at bounding box center [575, 228] width 167 height 20
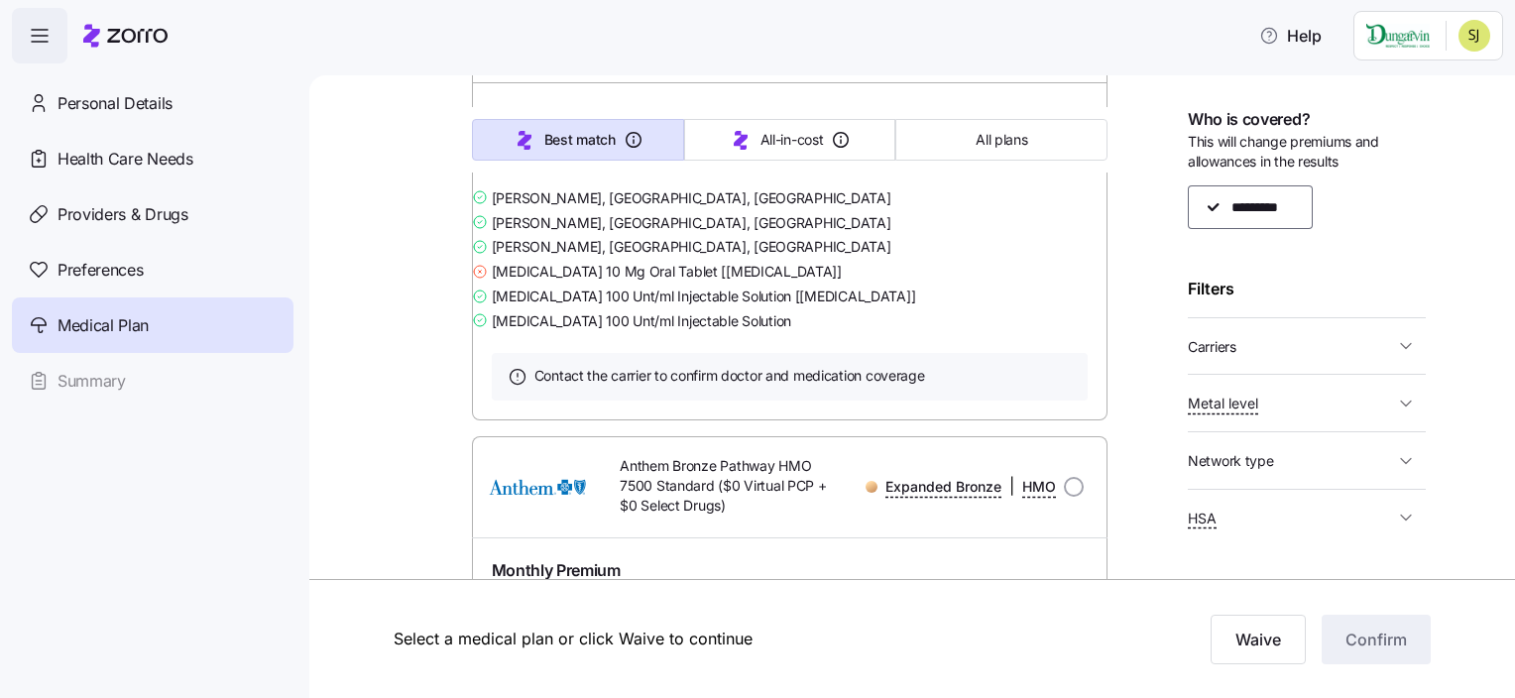
scroll to position [4326, 0]
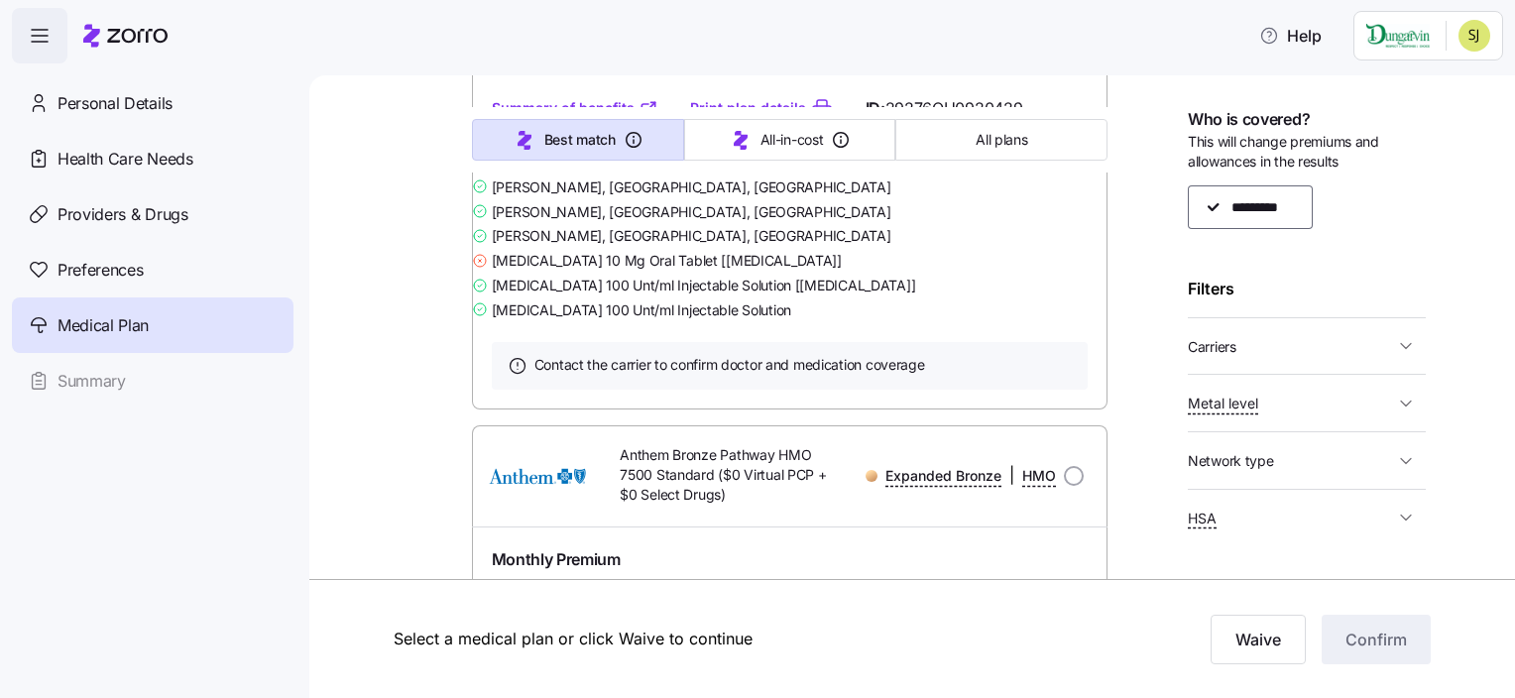
click at [611, 118] on link "Summary of benefits" at bounding box center [575, 108] width 167 height 20
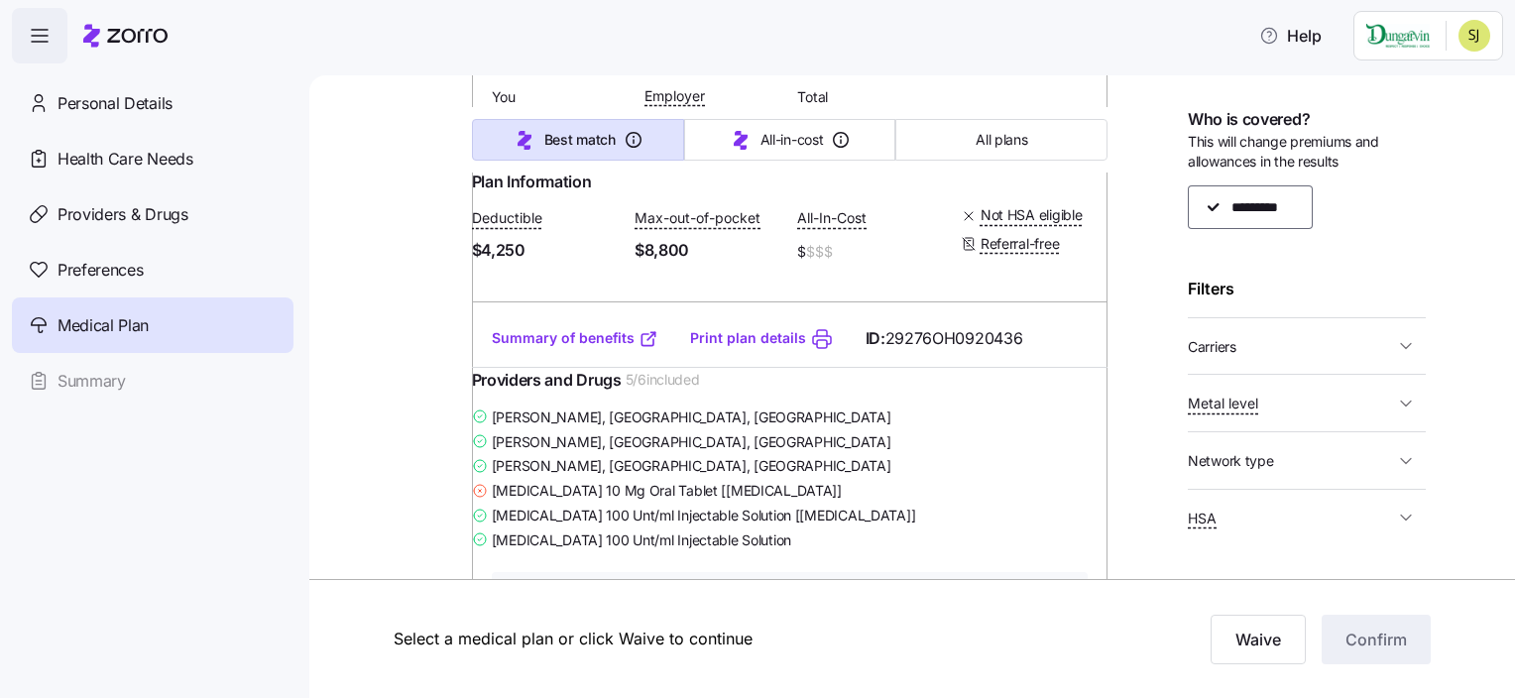
scroll to position [2614, 0]
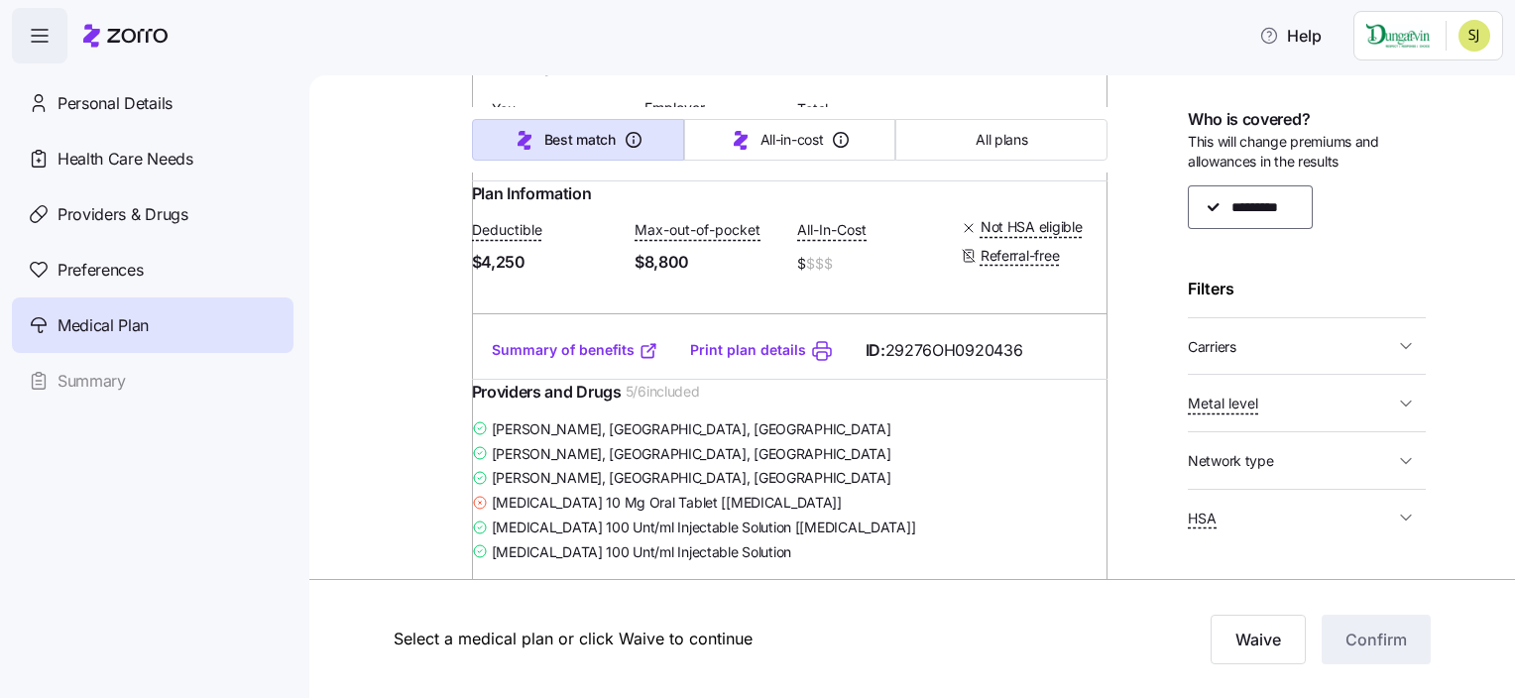
click at [604, 360] on link "Summary of benefits" at bounding box center [575, 350] width 167 height 20
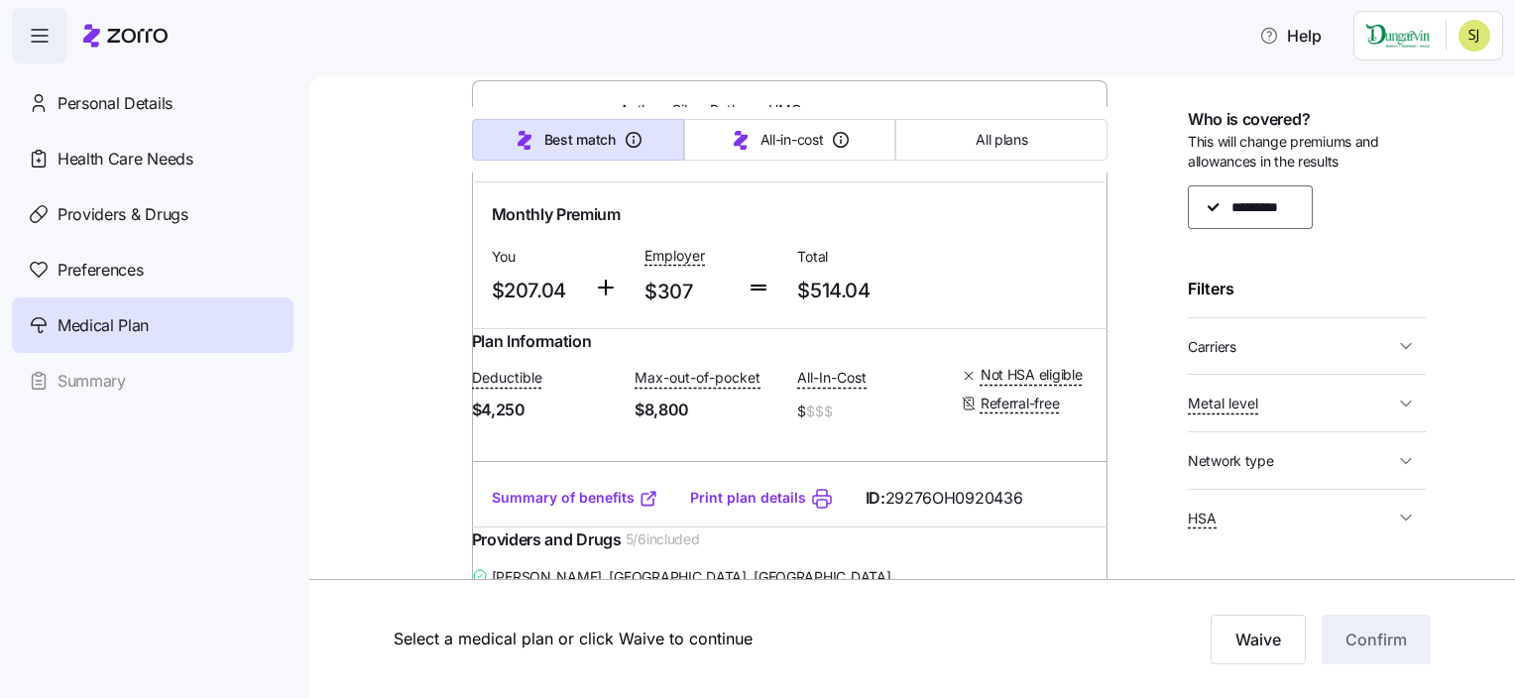
scroll to position [2477, 0]
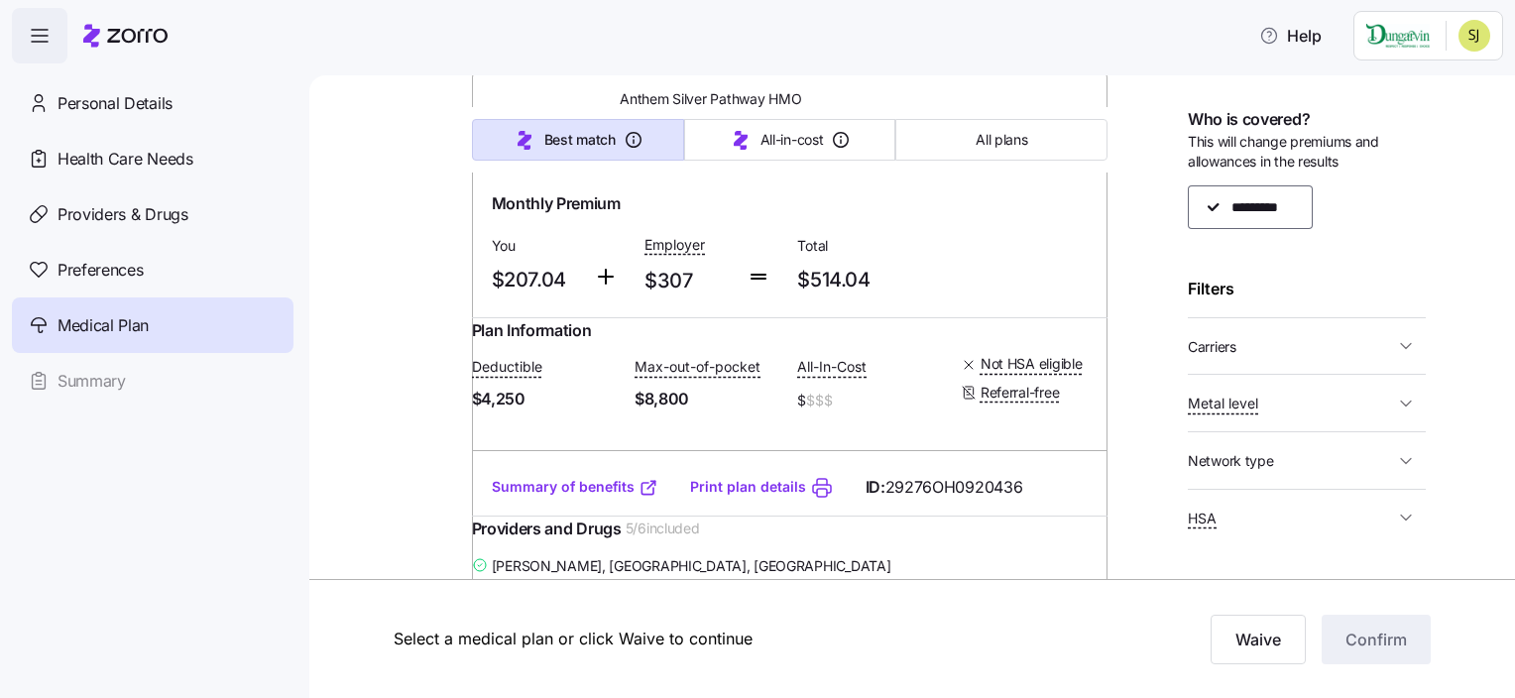
click at [1069, 130] on input "radio" at bounding box center [1074, 120] width 20 height 20
radio input "true"
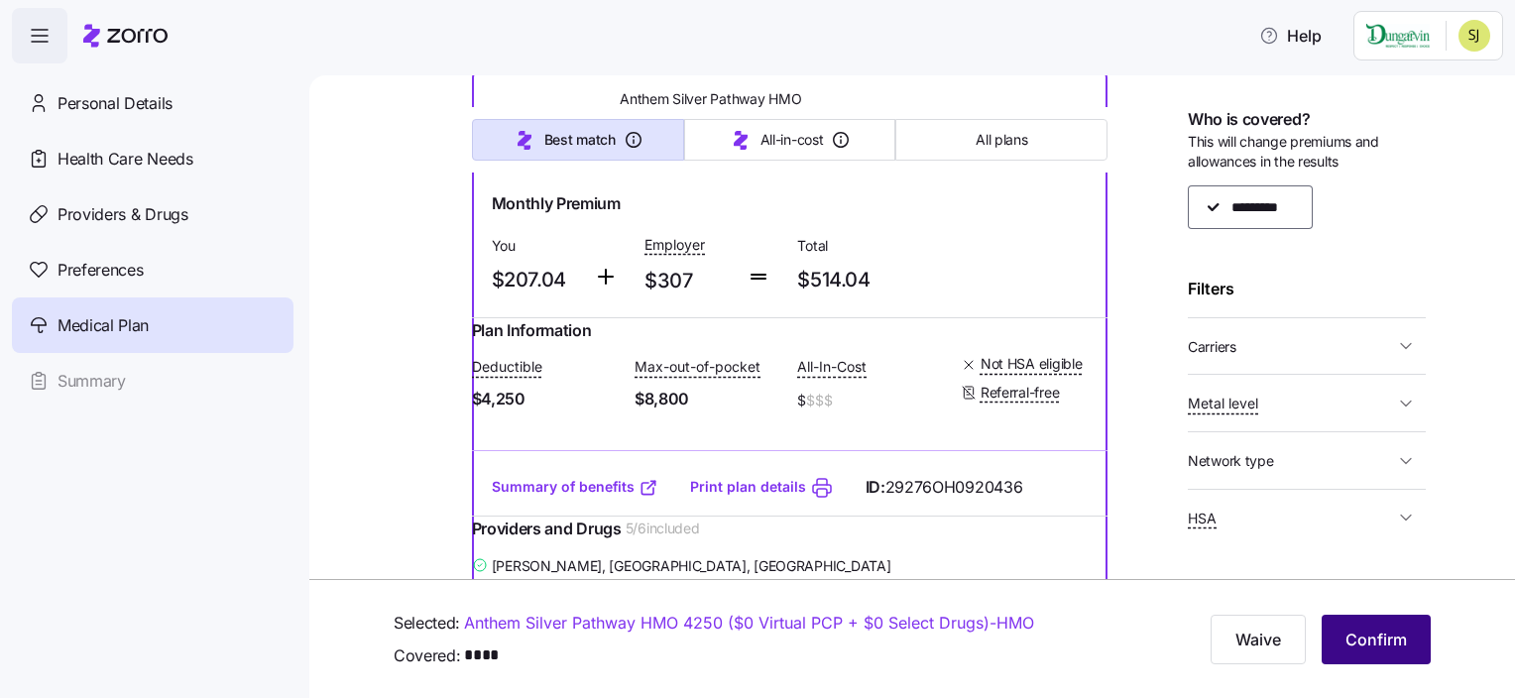
click at [1366, 620] on button "Confirm" at bounding box center [1376, 640] width 109 height 50
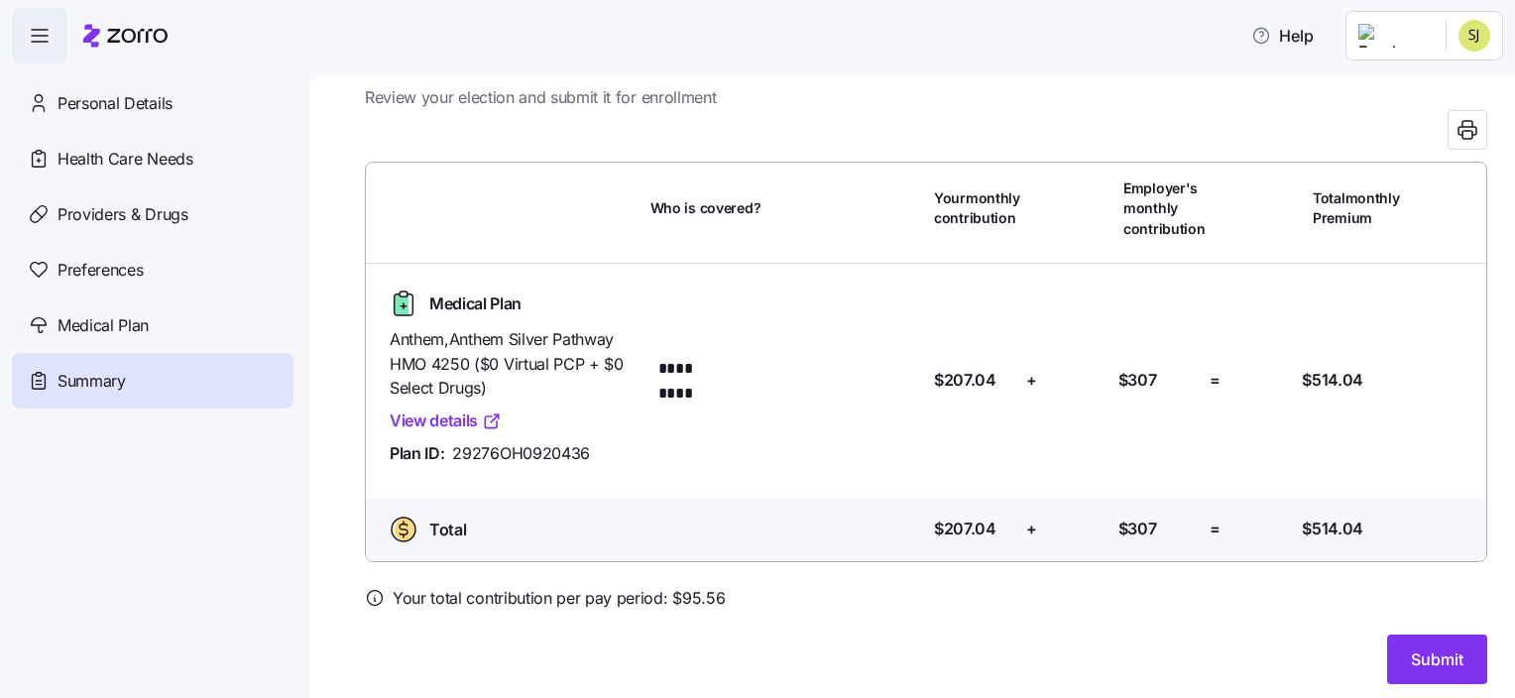
scroll to position [69, 0]
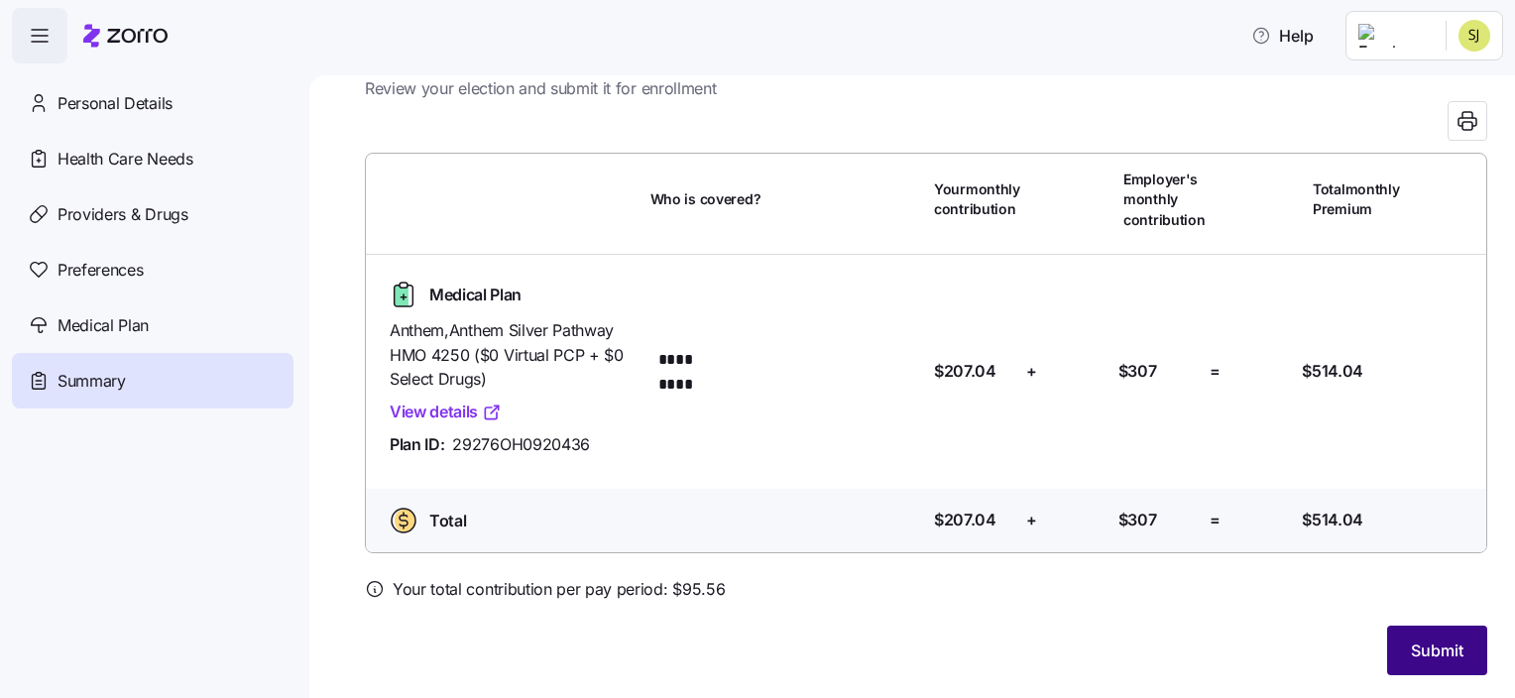
click at [1412, 652] on span "Submit" at bounding box center [1437, 651] width 53 height 24
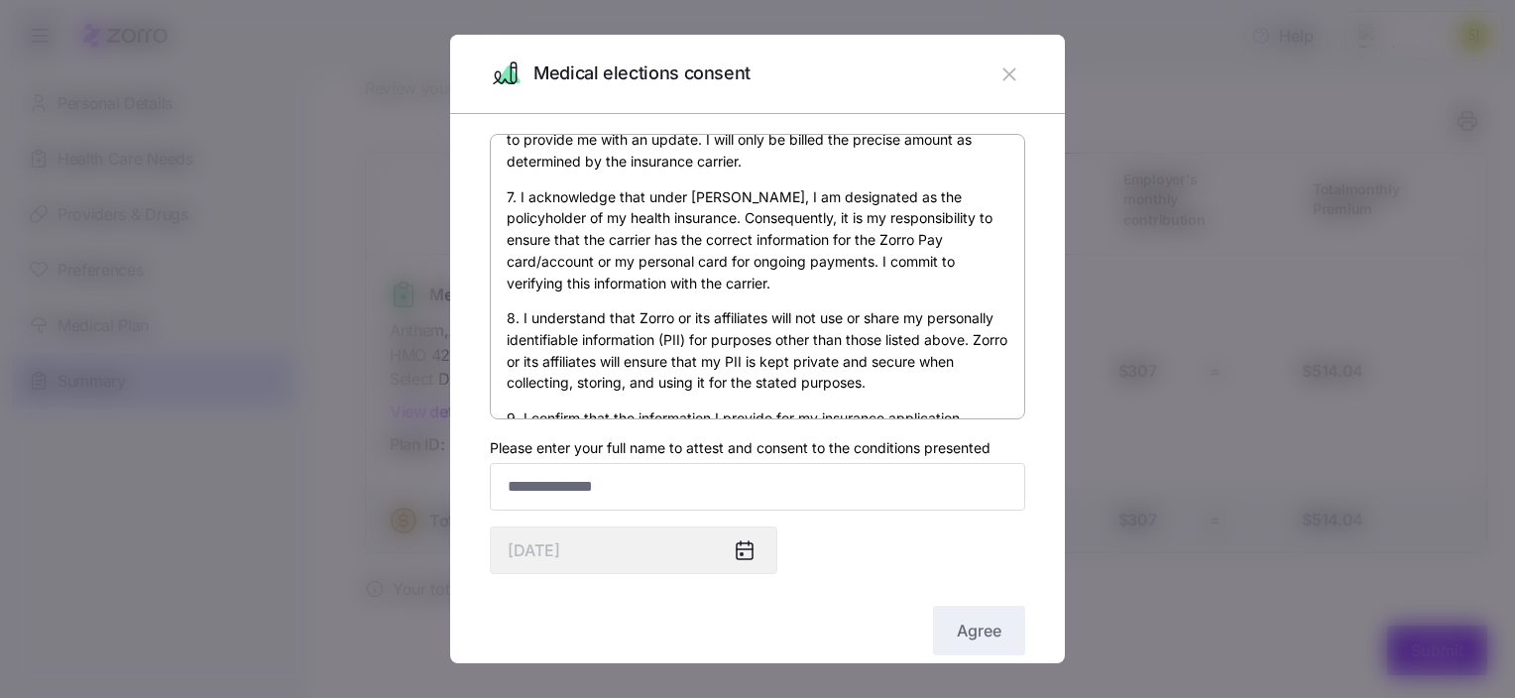
scroll to position [1226, 0]
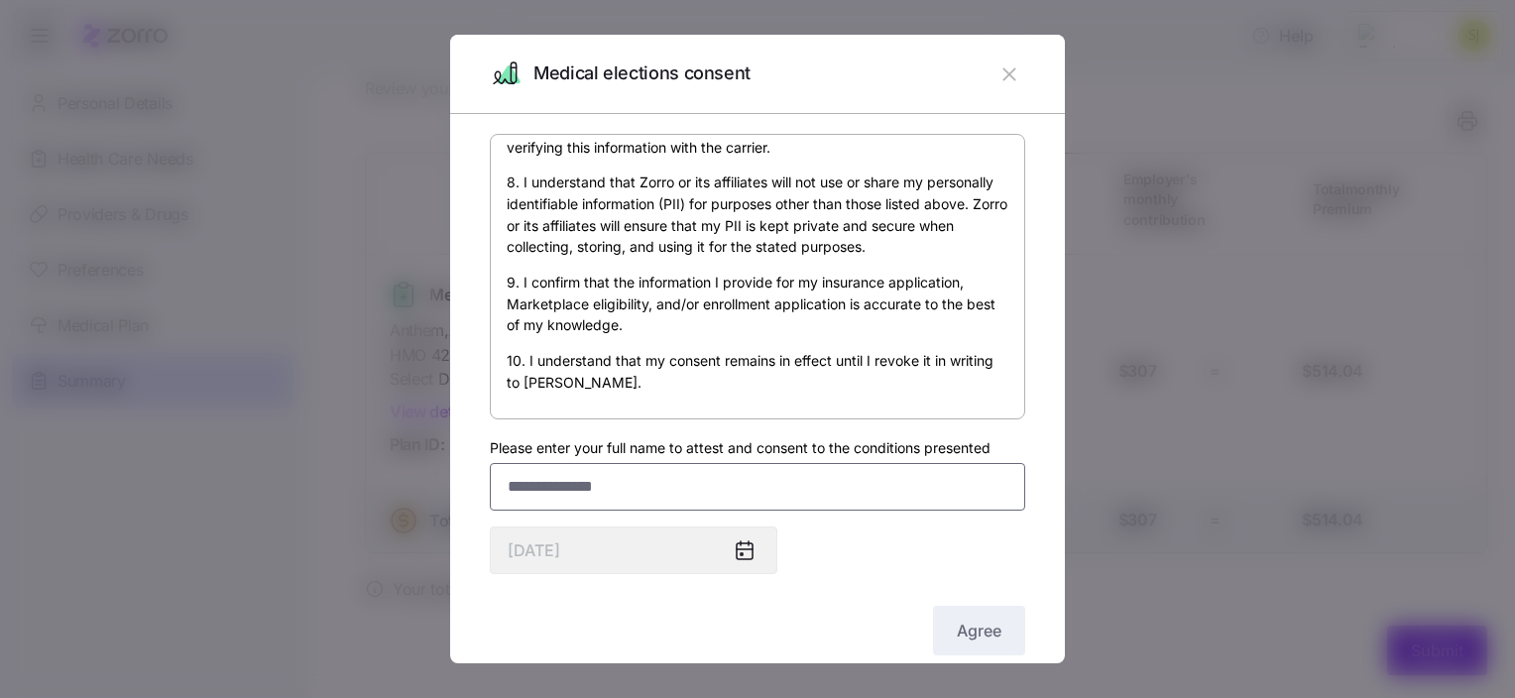
click at [734, 492] on input "Please enter your full name to attest and consent to the conditions presented" at bounding box center [758, 487] width 536 height 48
type input "**********"
click at [979, 623] on span "Agree" at bounding box center [979, 631] width 45 height 24
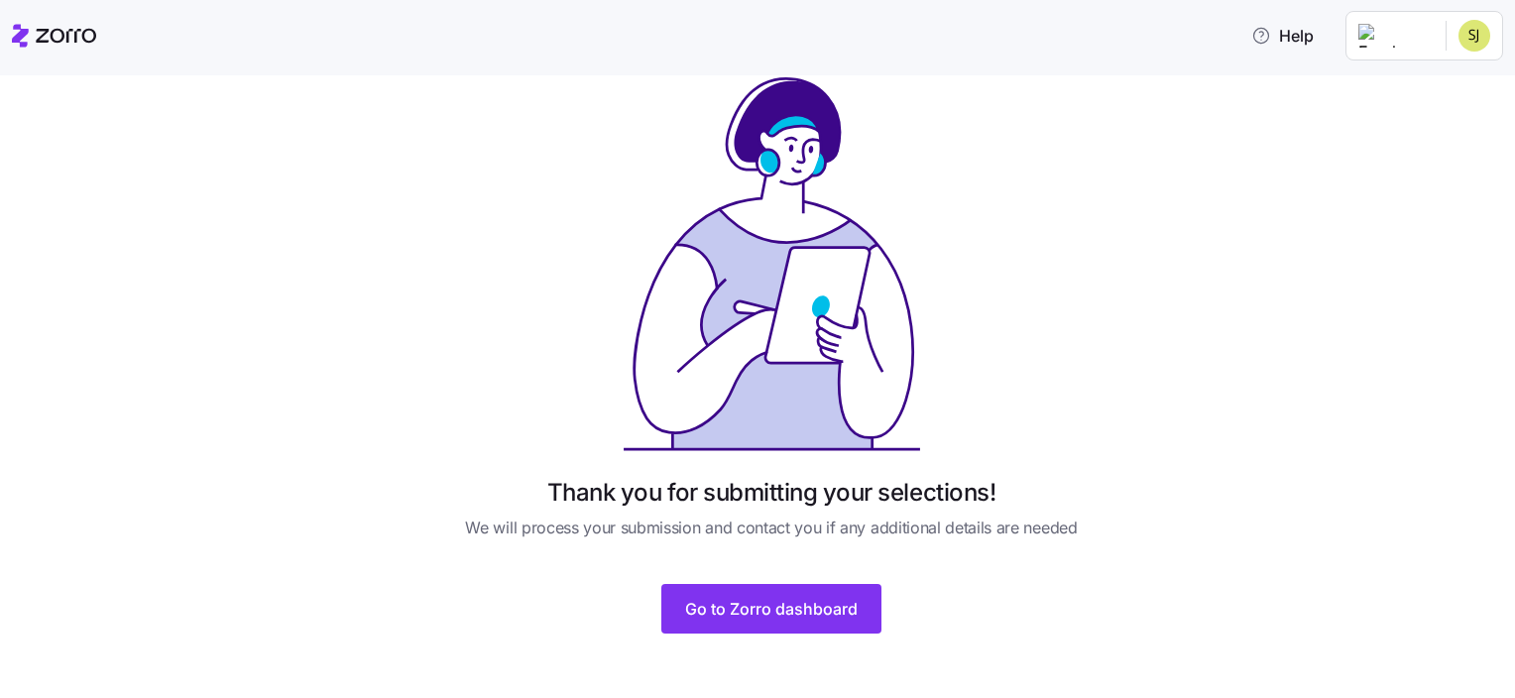
scroll to position [40, 0]
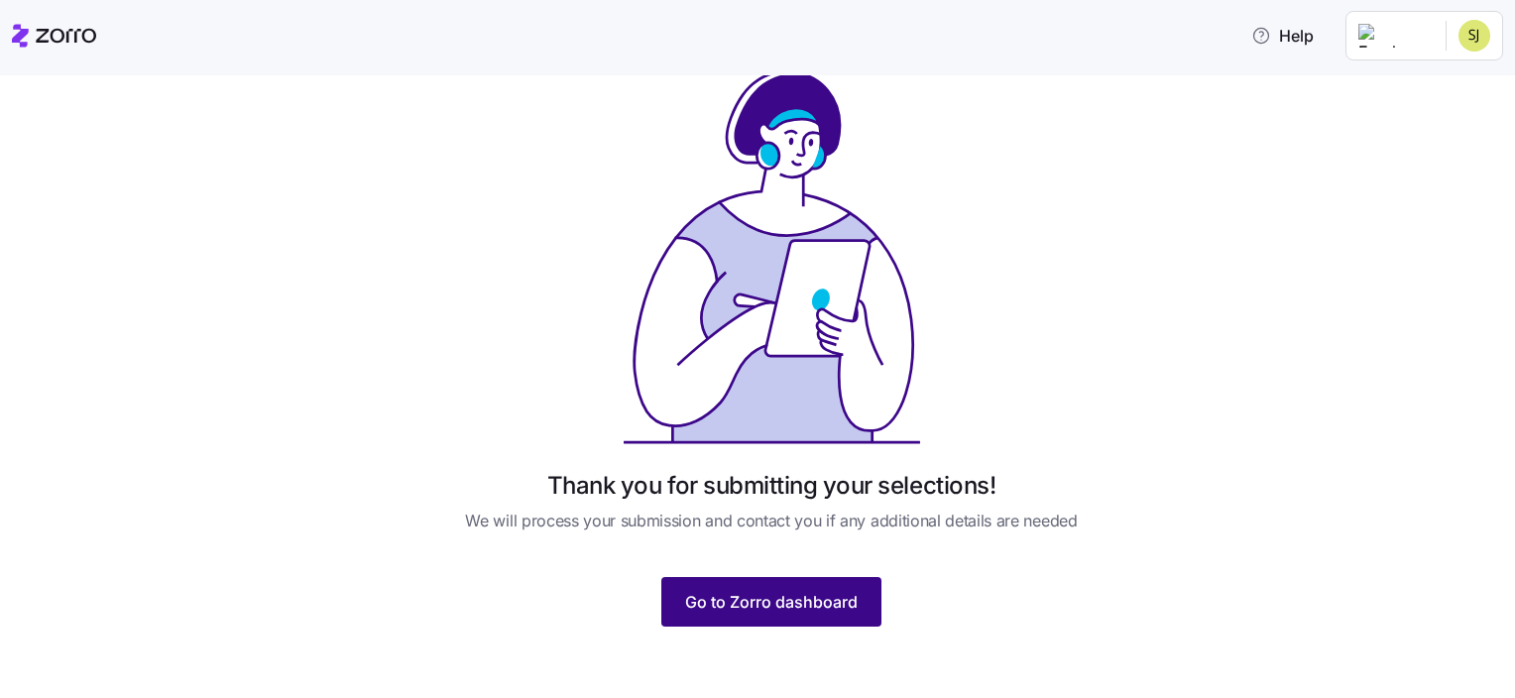
click at [718, 621] on button "Go to Zorro dashboard" at bounding box center [772, 602] width 220 height 50
